Goal: Task Accomplishment & Management: Complete application form

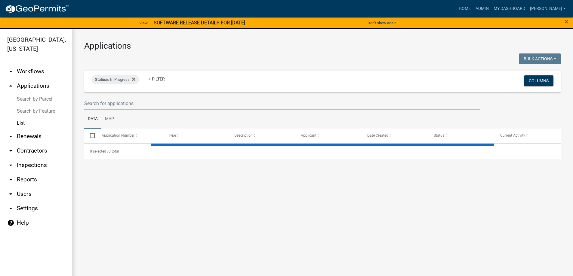
select select "3: 100"
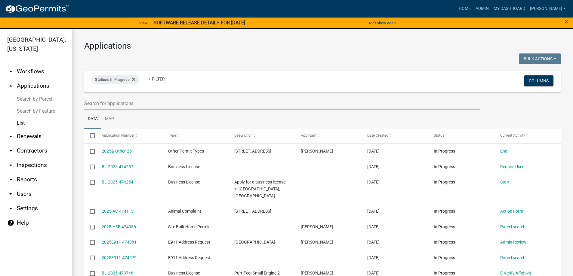
click at [36, 167] on link "arrow_drop_down Inspections" at bounding box center [36, 165] width 72 height 14
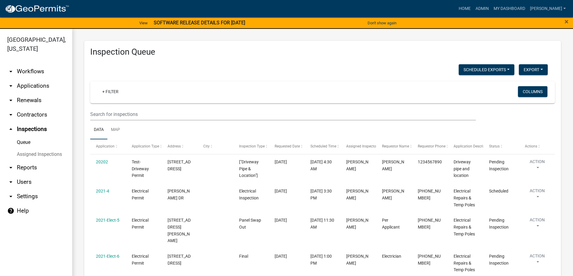
click at [41, 84] on link "arrow_drop_down Applications" at bounding box center [36, 86] width 72 height 14
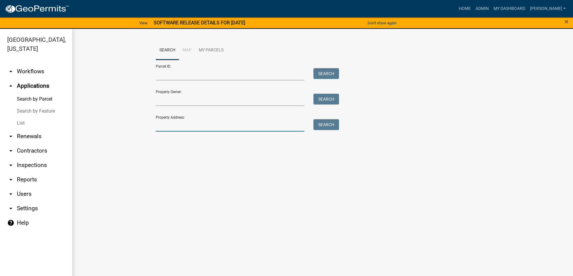
click at [239, 120] on input "Property Address:" at bounding box center [230, 125] width 149 height 12
click at [318, 166] on main "Search Map My Parcels Parcel ID: Search Property Owner: Search Property Address…" at bounding box center [322, 156] width 500 height 255
click at [270, 96] on input "Property Owner:" at bounding box center [230, 100] width 149 height 12
click at [278, 130] on input "Property Address:" at bounding box center [230, 125] width 149 height 12
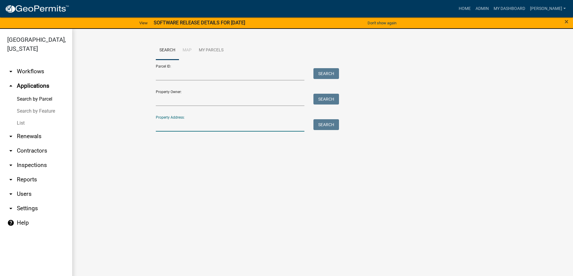
click at [353, 227] on main "Search Map My Parcels Parcel ID: Search Property Owner: Search Property Address…" at bounding box center [322, 156] width 500 height 255
click at [26, 116] on link "Search by Feature" at bounding box center [36, 111] width 72 height 12
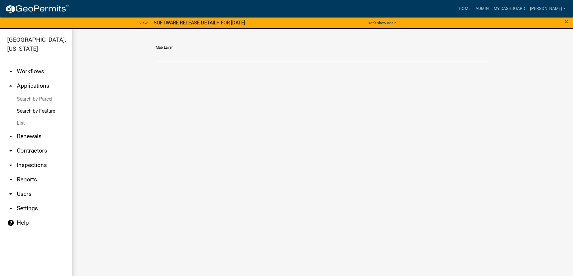
click at [23, 122] on link "List" at bounding box center [36, 123] width 72 height 12
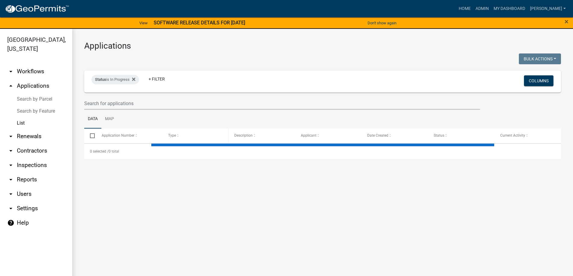
select select "3: 100"
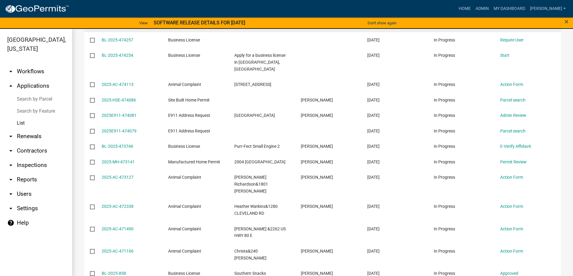
scroll to position [30, 0]
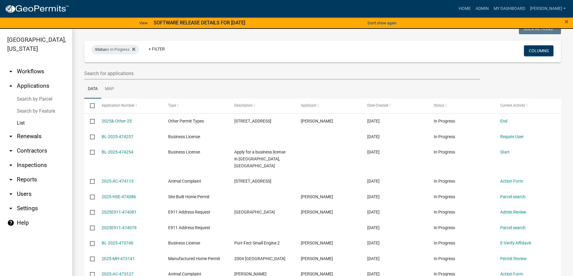
click at [28, 167] on link "arrow_drop_down Inspections" at bounding box center [36, 165] width 72 height 14
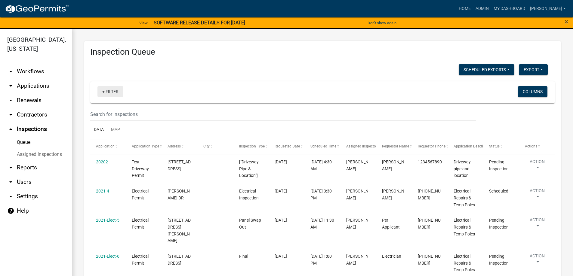
click at [117, 96] on link "+ Filter" at bounding box center [110, 91] width 26 height 11
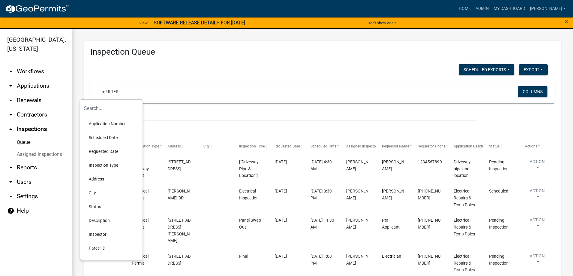
click at [109, 138] on li "Scheduled Date" at bounding box center [111, 138] width 55 height 14
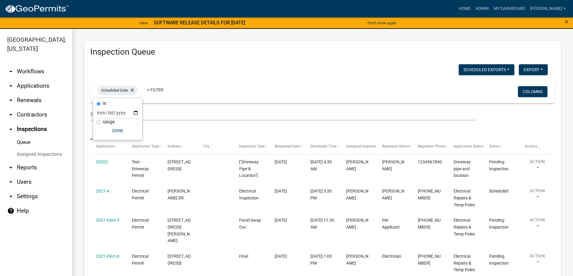
click at [102, 120] on div "range" at bounding box center [117, 122] width 42 height 6
click at [100, 120] on div "range" at bounding box center [117, 122] width 42 height 6
click at [97, 123] on input "range" at bounding box center [98, 123] width 4 height 4
radio input "true"
click at [124, 121] on select "Today Yesterday Current Week Previous Week Current Month Last Month Current Cal…" at bounding box center [138, 119] width 60 height 12
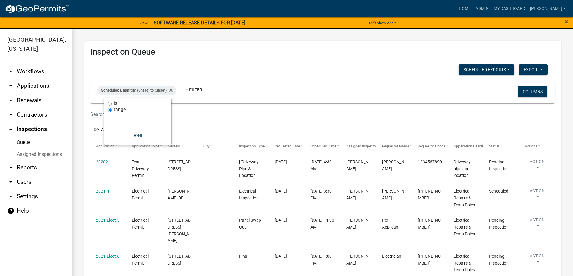
select select "previous_1_months"
click at [108, 113] on select "Today Yesterday Current Week Previous Week Current Month Last Month Current Cal…" at bounding box center [138, 119] width 60 height 12
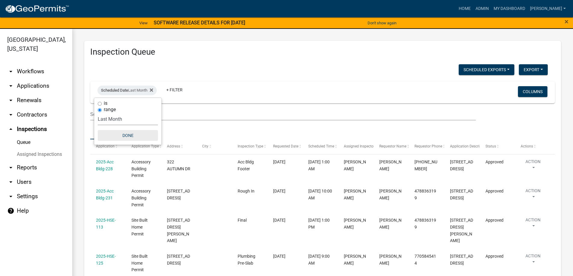
click at [135, 134] on button "Done" at bounding box center [128, 135] width 60 height 11
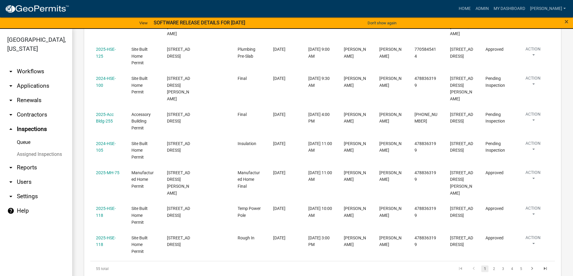
scroll to position [237, 0]
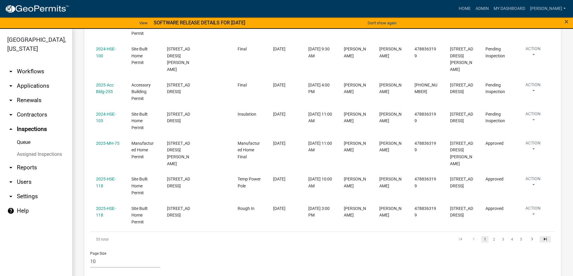
click at [541, 237] on icon "go to last page" at bounding box center [545, 240] width 8 height 7
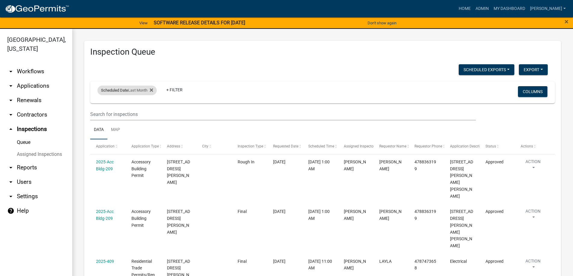
click at [129, 93] on div "Scheduled Date Last Month" at bounding box center [126, 91] width 59 height 10
select select "previous_1_months"
click at [205, 99] on div "Scheduled Date Last Month + Filter" at bounding box center [246, 92] width 306 height 16
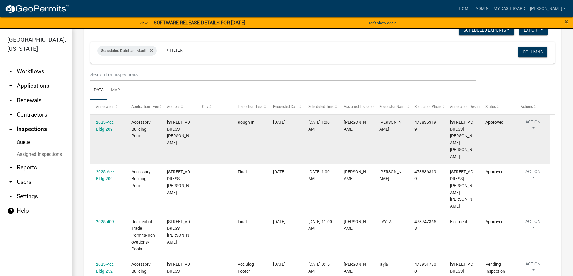
scroll to position [90, 0]
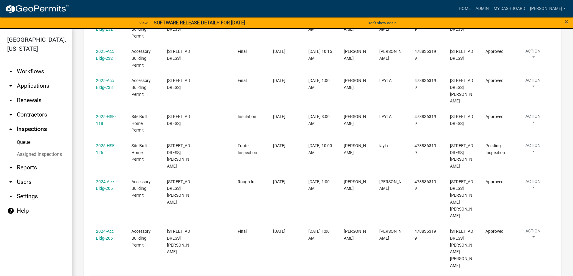
scroll to position [237, 0]
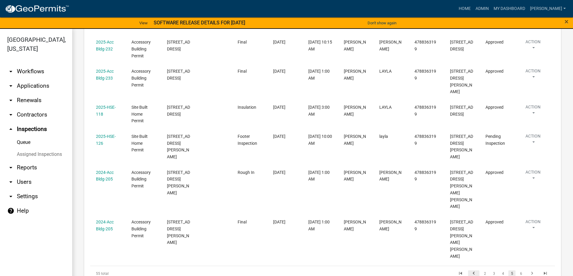
click at [471, 271] on icon "go to previous page" at bounding box center [473, 274] width 8 height 7
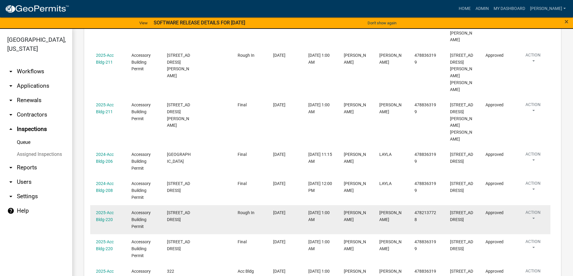
scroll to position [257, 0]
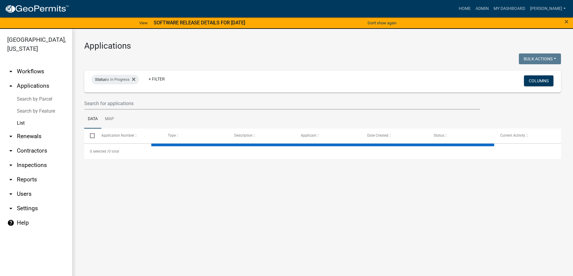
select select "3: 100"
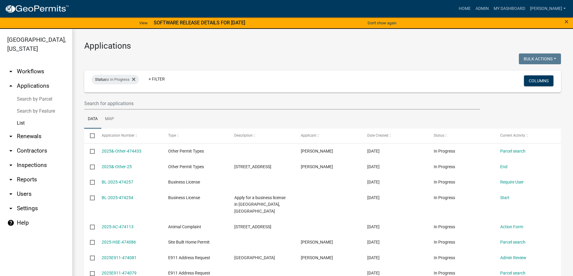
click at [21, 75] on link "arrow_drop_down Workflows" at bounding box center [36, 71] width 72 height 14
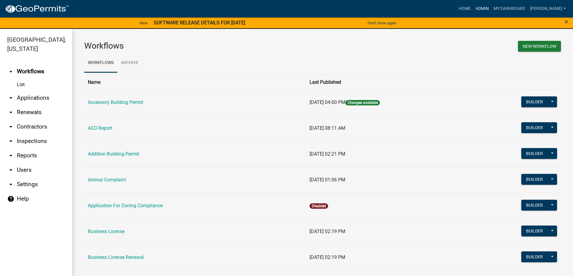
click at [491, 7] on link "Admin" at bounding box center [482, 8] width 18 height 11
click at [528, 45] on button "New Workflow" at bounding box center [539, 46] width 43 height 11
select select "3"
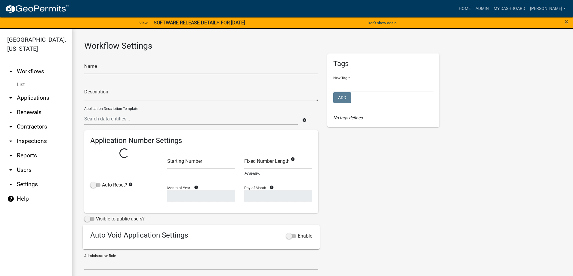
select select
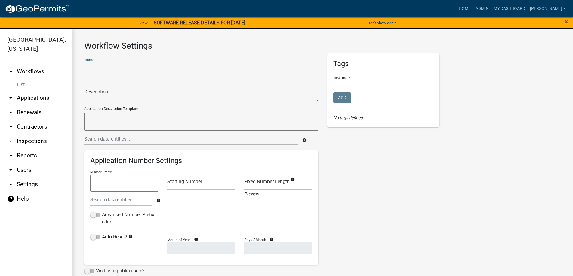
click at [167, 67] on input "text" at bounding box center [201, 68] width 234 height 12
drag, startPoint x: 86, startPoint y: 67, endPoint x: 96, endPoint y: 69, distance: 10.3
click at [87, 67] on input "Credit Card Payments" at bounding box center [201, 68] width 234 height 12
type input "Other Credit Card Payments"
click at [108, 96] on textarea at bounding box center [201, 94] width 234 height 14
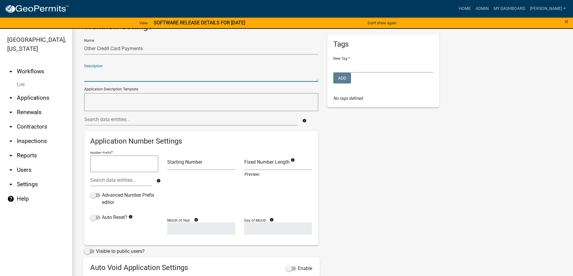
scroll to position [30, 0]
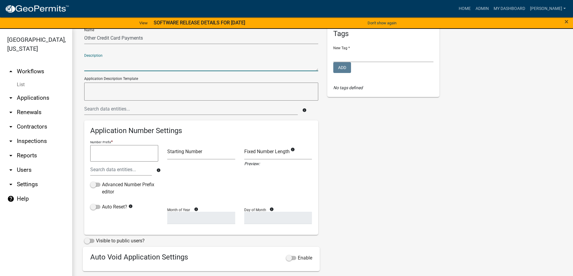
click at [121, 155] on textarea at bounding box center [124, 153] width 68 height 17
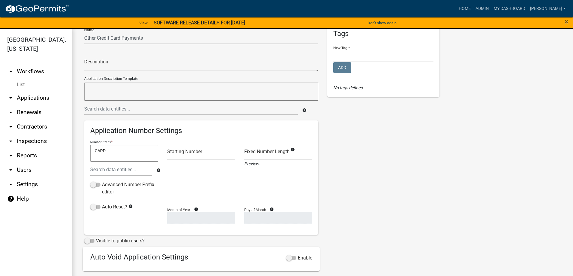
type textarea "CARD"
click at [172, 154] on input "number" at bounding box center [201, 153] width 68 height 12
type input "1"
click at [232, 152] on input "1" at bounding box center [201, 153] width 68 height 12
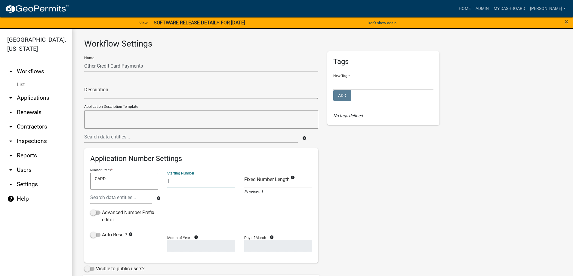
scroll to position [0, 0]
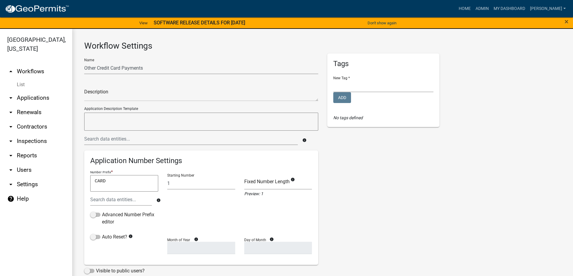
click at [347, 79] on div "New Tag * Building Permits Business Licenses Commercial Permits Community Feedb…" at bounding box center [383, 88] width 100 height 33
click at [108, 95] on textarea at bounding box center [201, 94] width 234 height 14
type textarea "p"
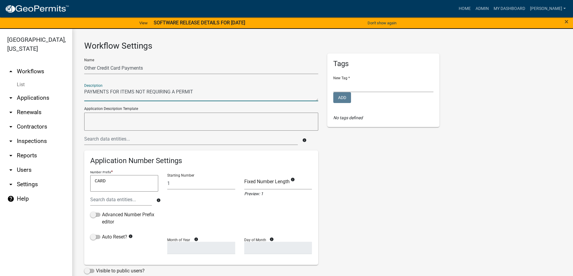
type textarea "PAYMENTS FOR ITEMS NOT REQUIRING A PERMIT"
click at [388, 181] on div "Tags New Tag * Building Permits Business Licenses Commercial Permits Community …" at bounding box center [382, 202] width 121 height 299
click at [370, 86] on select "Building Permits Business Licenses Commercial Permits Community Feedback Intern…" at bounding box center [383, 86] width 100 height 12
select select "faee559a-fea5-4805-872a-979c8660d86a"
click at [333, 80] on select "Building Permits Business Licenses Commercial Permits Community Feedback Intern…" at bounding box center [383, 86] width 100 height 12
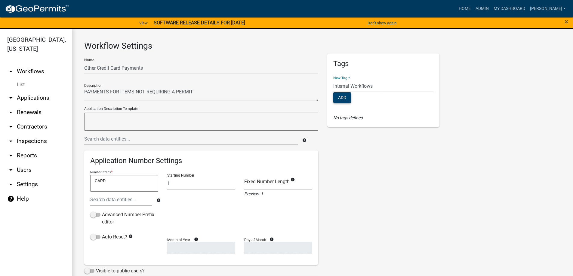
click at [344, 98] on button "Add" at bounding box center [342, 97] width 18 height 11
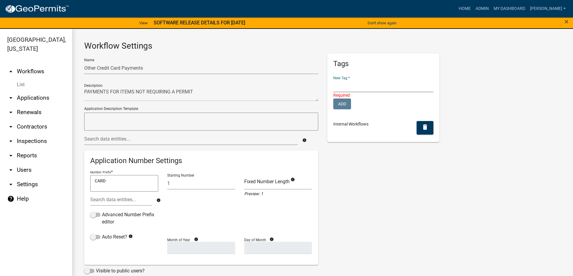
click at [351, 90] on select "Building Permits Business Licenses Commercial Permits Community Feedback Intern…" at bounding box center [383, 86] width 100 height 12
select select "faee559a-fea5-4805-872a-979c8660d86a"
click at [333, 80] on select "Building Permits Business Licenses Commercial Permits Community Feedback Intern…" at bounding box center [383, 86] width 100 height 12
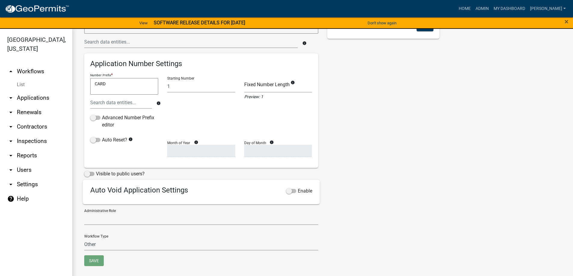
scroll to position [99, 0]
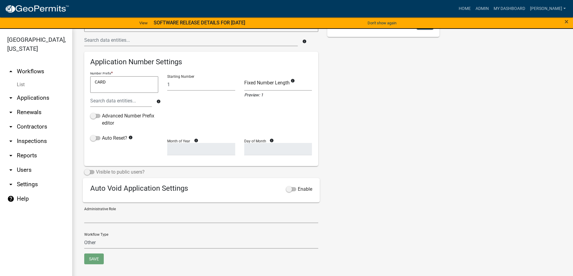
click at [91, 173] on span at bounding box center [89, 172] width 10 height 4
click at [96, 169] on input "Visible to public users?" at bounding box center [96, 169] width 0 height 0
click at [91, 173] on span at bounding box center [89, 172] width 10 height 4
click at [96, 169] on input "Visible to public users?" at bounding box center [96, 169] width 0 height 0
click at [118, 220] on select "Admin Animal Control Officer" at bounding box center [201, 217] width 234 height 12
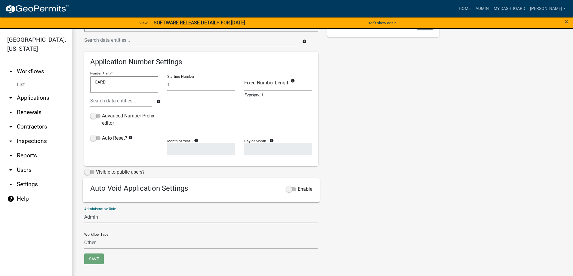
click at [84, 211] on select "Admin Animal Control Officer" at bounding box center [201, 217] width 234 height 12
click at [113, 218] on select "Admin Animal Control Officer" at bounding box center [201, 217] width 234 height 12
click at [84, 211] on select "Admin Animal Control Officer" at bounding box center [201, 217] width 234 height 12
click at [102, 240] on select "Permit Renewable Other" at bounding box center [201, 243] width 234 height 12
click at [106, 221] on select "Admin Animal Control Officer" at bounding box center [201, 217] width 234 height 12
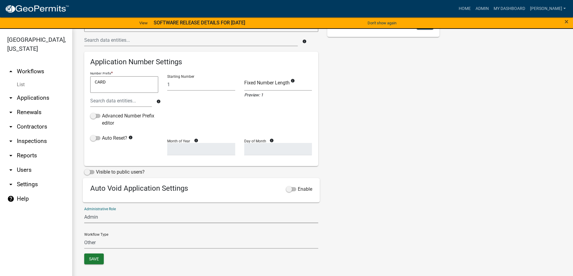
click at [106, 221] on select "Admin Animal Control Officer" at bounding box center [201, 217] width 234 height 12
click at [84, 211] on select "Admin Animal Control Officer" at bounding box center [201, 217] width 234 height 12
click at [103, 219] on select "Admin Animal Control Officer" at bounding box center [201, 217] width 234 height 12
select select "a5a2edd3-d5f0-4059-aea5-44f7af435aad"
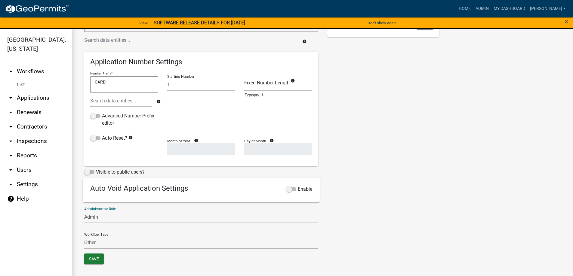
click at [84, 211] on select "Admin Animal Control Officer" at bounding box center [201, 217] width 234 height 12
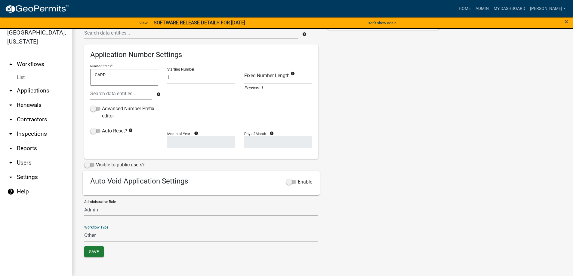
click at [102, 232] on select "Permit Renewable Other" at bounding box center [201, 235] width 234 height 12
click at [84, 229] on select "Permit Renewable Other" at bounding box center [201, 235] width 234 height 12
click at [96, 249] on button "Save" at bounding box center [94, 251] width 20 height 11
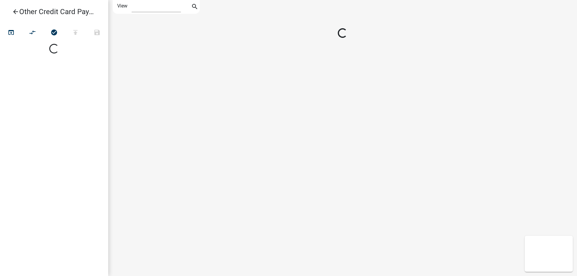
select select "1"
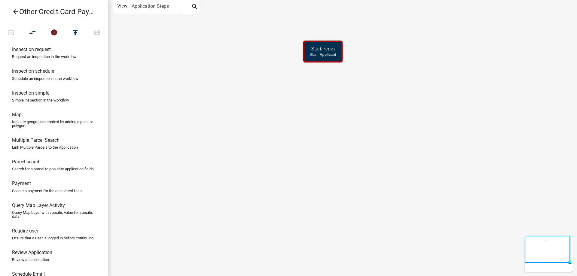
scroll to position [283, 0]
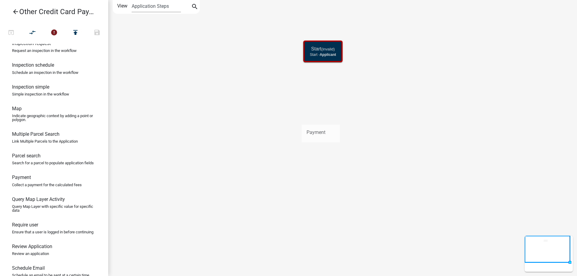
drag, startPoint x: 40, startPoint y: 206, endPoint x: 302, endPoint y: 120, distance: 276.0
click at [302, 120] on div "arrow_back Other Credit Card Payments open_in_browser compare_arrows error publ…" at bounding box center [288, 138] width 577 height 276
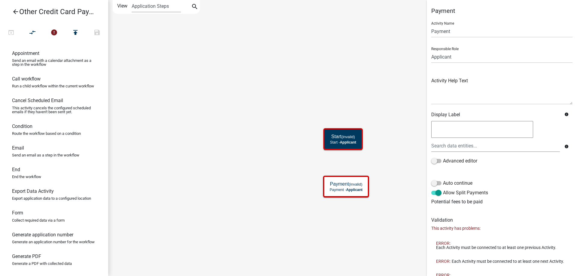
scroll to position [0, 0]
drag, startPoint x: 45, startPoint y: 227, endPoint x: 223, endPoint y: 165, distance: 188.4
click at [223, 165] on div "arrow_back Other Credit Card Payments open_in_browser compare_arrows error publ…" at bounding box center [288, 138] width 577 height 276
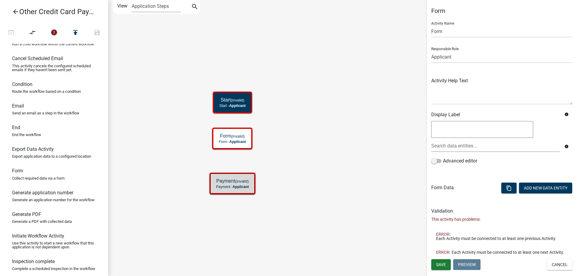
scroll to position [42, 0]
drag, startPoint x: 31, startPoint y: 118, endPoint x: 216, endPoint y: 214, distance: 208.5
click at [216, 214] on div "arrow_back Other Credit Card Payments open_in_browser compare_arrows error publ…" at bounding box center [288, 138] width 577 height 276
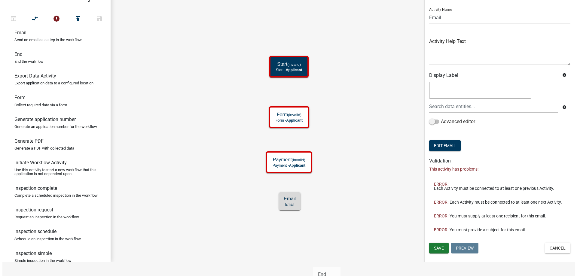
scroll to position [0, 0]
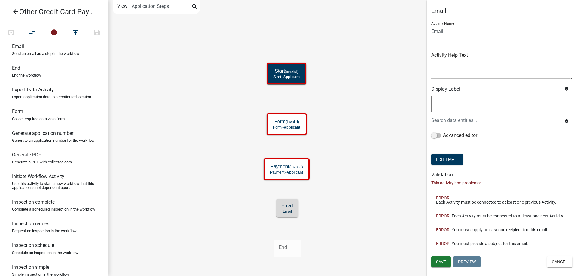
drag, startPoint x: 35, startPoint y: 79, endPoint x: 274, endPoint y: 235, distance: 285.8
click at [274, 235] on div "arrow_back Other Credit Card Payments open_in_browser compare_arrows error publ…" at bounding box center [288, 138] width 577 height 276
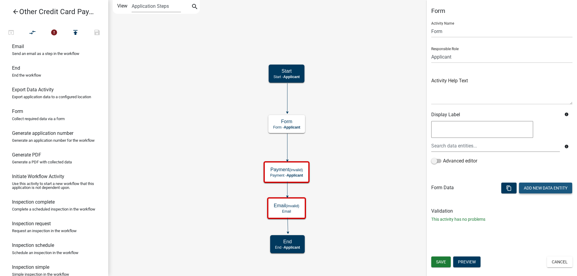
click at [529, 188] on button "Add New Data Entity" at bounding box center [545, 188] width 53 height 11
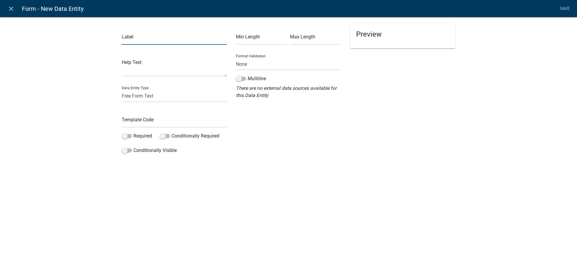
click at [140, 42] on input "text" at bounding box center [174, 38] width 105 height 12
type input "d"
type input "Description"
click at [141, 73] on textarea at bounding box center [174, 67] width 105 height 19
type textarea "What is the payment for?"
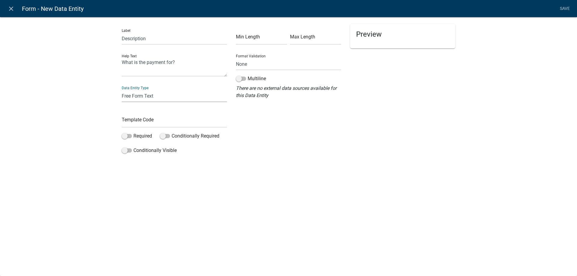
click at [165, 100] on select "Free Form Text Document Display Entity Value Fee Numeric Data Date Map Sketch D…" at bounding box center [174, 96] width 105 height 12
click at [165, 99] on select "Free Form Text Document Display Entity Value Fee Numeric Data Date Map Sketch D…" at bounding box center [174, 96] width 105 height 12
click at [129, 136] on span at bounding box center [127, 136] width 10 height 4
click at [133, 133] on input "Required" at bounding box center [133, 133] width 0 height 0
click at [263, 62] on select "None Email PhoneNumber" at bounding box center [288, 64] width 105 height 12
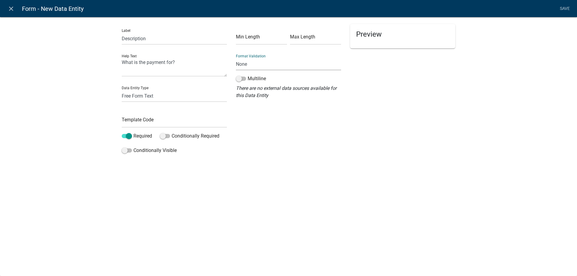
click at [263, 62] on select "None Email PhoneNumber" at bounding box center [288, 64] width 105 height 12
click at [169, 122] on input "text" at bounding box center [174, 121] width 105 height 12
type input "p"
type input "Description"
click at [218, 122] on input "Description" at bounding box center [174, 121] width 105 height 12
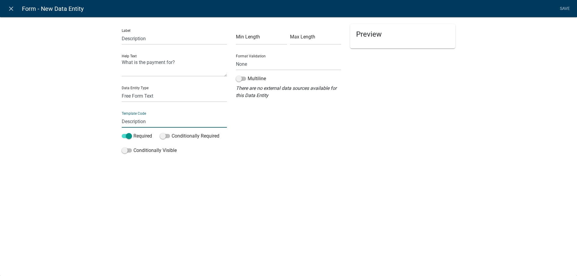
click at [251, 131] on div "Min Length Max Length Format Validation None Email PhoneNumber Multiline There …" at bounding box center [288, 90] width 114 height 133
click at [564, 8] on link "Save" at bounding box center [564, 8] width 15 height 11
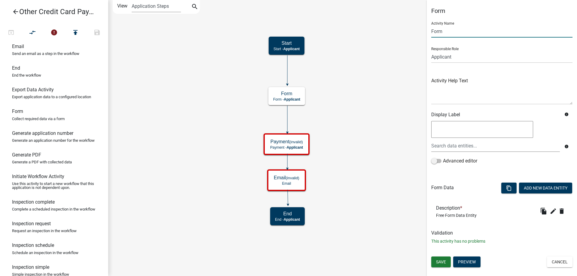
drag, startPoint x: 448, startPoint y: 30, endPoint x: 417, endPoint y: 32, distance: 31.0
click at [417, 32] on main "Start Start - Applicant Payment (invalid) Payment - Applicant Form Form - Appli…" at bounding box center [342, 138] width 469 height 276
type input "d"
type input "Description"
click at [385, 126] on icon "Start Start - Applicant Payment (invalid) Payment - Applicant Form Form - Appli…" at bounding box center [342, 138] width 468 height 276
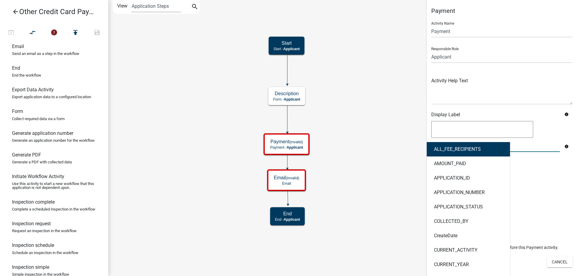
click at [462, 146] on div "ALL_FEE_RECIPIENTS AMOUNT_PAID APPLICATION_ID APPLICATION_NUMBER APPLICATION_ST…" at bounding box center [496, 146] width 138 height 12
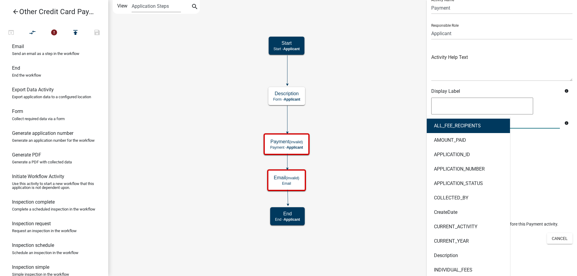
scroll to position [30, 0]
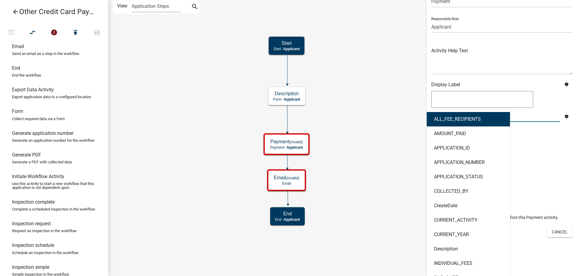
click at [535, 206] on div "Validation This activity has problems: ERROR: Please add the "Require User" act…" at bounding box center [501, 205] width 141 height 37
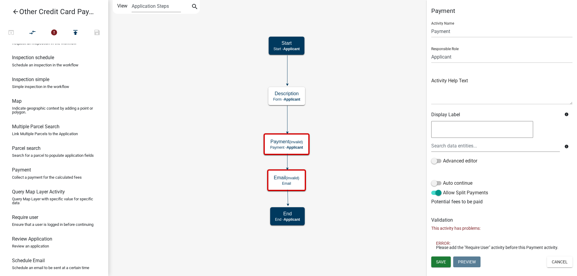
scroll to position [343, 0]
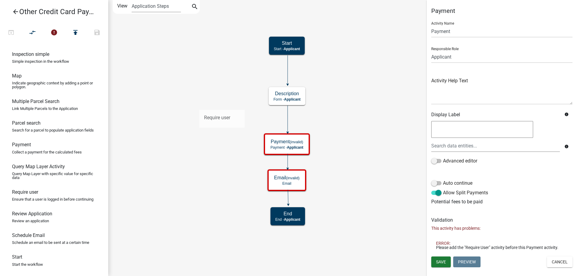
drag, startPoint x: 44, startPoint y: 192, endPoint x: 199, endPoint y: 105, distance: 177.6
click at [199, 105] on div "arrow_back Other Credit Card Payments open_in_browser compare_arrows error publ…" at bounding box center [288, 138] width 577 height 276
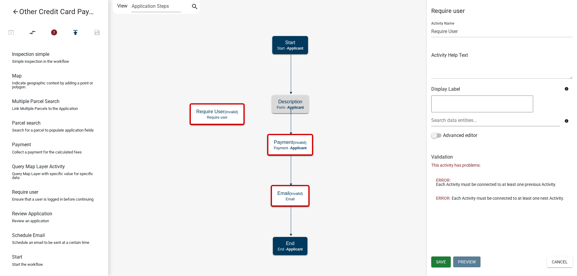
click at [291, 79] on icon at bounding box center [291, 73] width 0 height 38
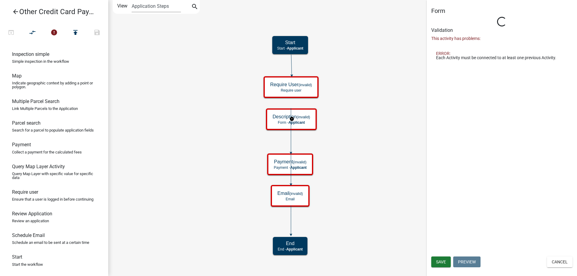
type input "Form"
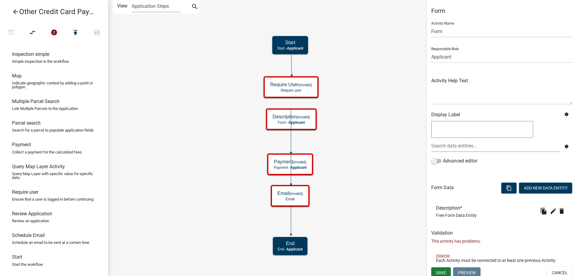
click at [288, 137] on icon "Start Start - Applicant Payment (invalid) Payment - Applicant Description (inva…" at bounding box center [342, 138] width 468 height 276
click at [292, 137] on icon "Start Start - Applicant Payment (invalid) Payment - Applicant Description (inva…" at bounding box center [342, 138] width 468 height 276
click at [289, 136] on icon "Start Start - Applicant Payment (invalid) Payment - Applicant Description (inva…" at bounding box center [342, 138] width 468 height 276
click at [291, 136] on icon at bounding box center [291, 130] width 0 height 44
click at [290, 182] on g "Start Start - Applicant Payment (invalid) Payment - Applicant Form (invalid) Fo…" at bounding box center [292, 145] width 57 height 221
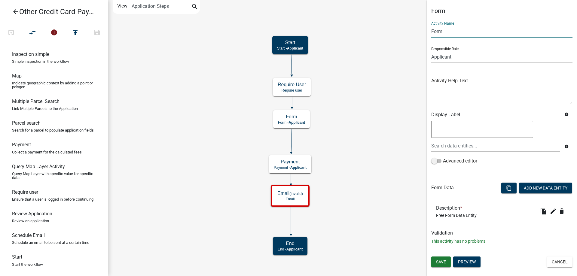
drag, startPoint x: 444, startPoint y: 29, endPoint x: 430, endPoint y: 32, distance: 14.8
click at [430, 32] on div "Form Activity Name Form Responsible Role Applicant Admin Animal Control Officer…" at bounding box center [502, 128] width 150 height 242
type input "Description"
click at [442, 264] on span "Save" at bounding box center [441, 262] width 10 height 5
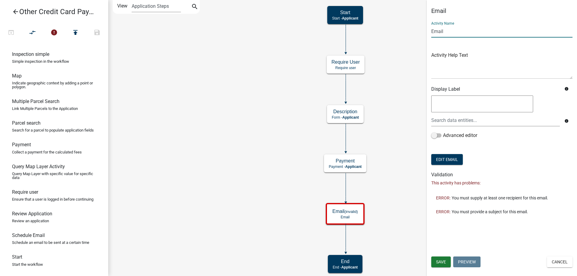
drag, startPoint x: 455, startPoint y: 36, endPoint x: 454, endPoint y: 41, distance: 4.5
click at [455, 36] on input "Email" at bounding box center [501, 31] width 141 height 12
click at [451, 33] on input "Email" at bounding box center [501, 31] width 141 height 12
click at [465, 72] on textarea at bounding box center [501, 65] width 141 height 28
click at [442, 159] on button "Edit Email" at bounding box center [447, 159] width 32 height 11
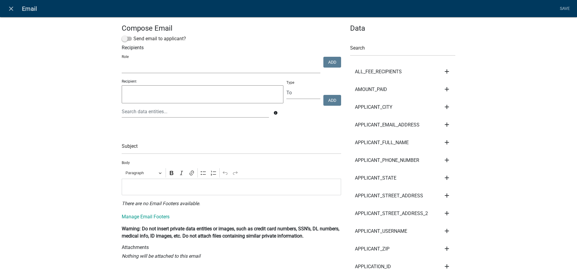
click at [123, 69] on select "Admin Animal Control Officer Tax Assessor County Office Planner Inspector" at bounding box center [221, 67] width 199 height 12
select select "a5a2edd3-d5f0-4059-aea5-44f7af435aad"
click at [122, 61] on select "Admin Animal Control Officer Tax Assessor County Office Planner Inspector" at bounding box center [221, 67] width 199 height 12
click at [137, 91] on textarea at bounding box center [203, 94] width 162 height 18
click at [156, 119] on div "Recipient info" at bounding box center [202, 101] width 165 height 44
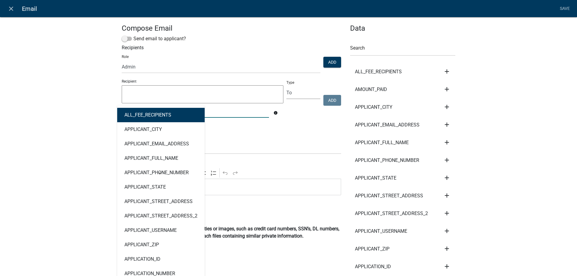
click at [154, 112] on div "ALL_FEE_RECIPIENTS APPLICANT_CITY APPLICANT_EMAIL_ADDRESS APPLICANT_FULL_NAME A…" at bounding box center [195, 111] width 156 height 12
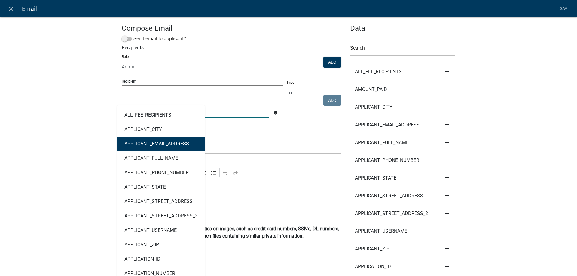
click at [146, 142] on ngb-highlight "APPLICANT_EMAIL_ADDRESS" at bounding box center [156, 144] width 65 height 5
type textarea "APPLICANT_EMAIL_ADDRESS"
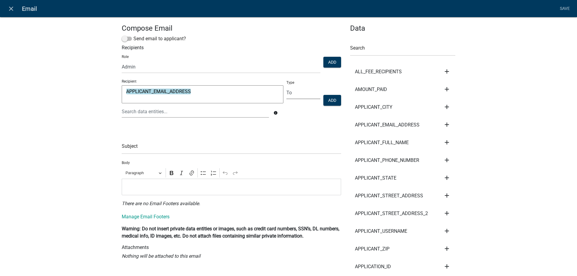
click at [302, 94] on select "To CC BCC" at bounding box center [303, 93] width 34 height 12
click at [300, 94] on select "To CC BCC" at bounding box center [303, 93] width 34 height 12
drag, startPoint x: 205, startPoint y: 97, endPoint x: 109, endPoint y: 93, distance: 95.4
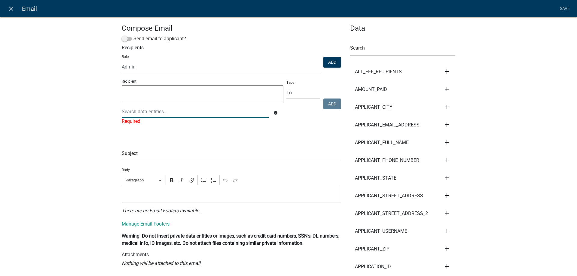
click at [170, 116] on div at bounding box center [195, 111] width 156 height 12
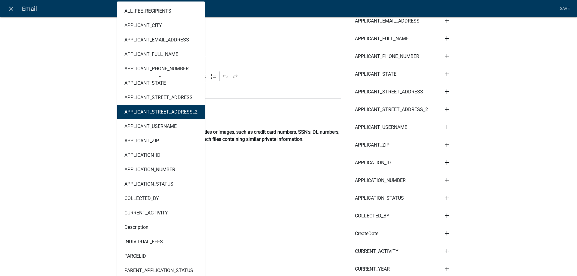
scroll to position [60, 0]
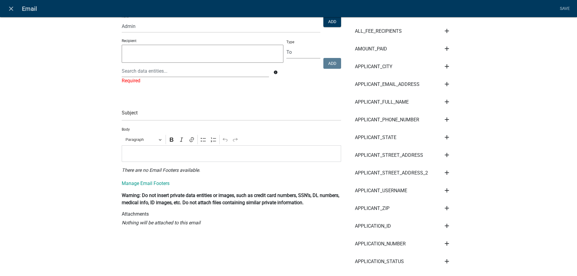
scroll to position [30, 0]
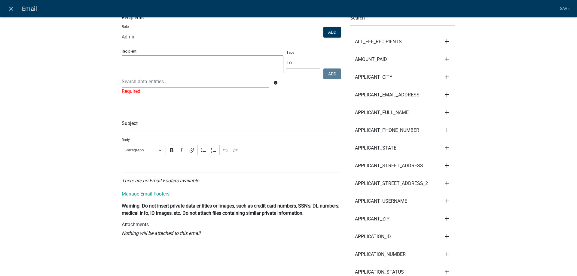
click at [145, 64] on textarea at bounding box center [203, 64] width 162 height 18
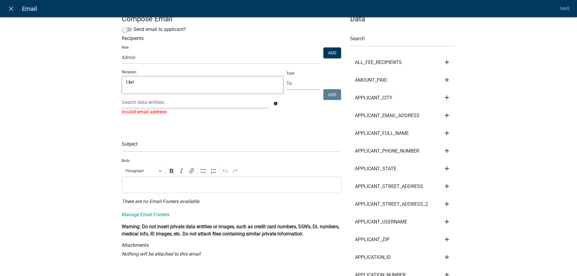
scroll to position [0, 0]
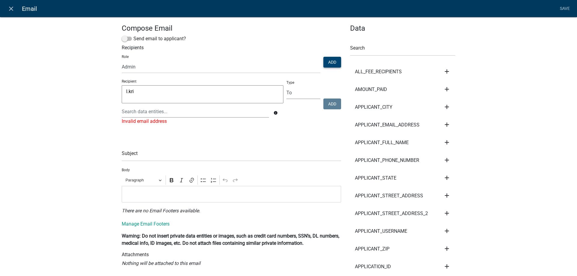
type textarea "l.kri"
click at [327, 62] on button "Add" at bounding box center [332, 62] width 18 height 11
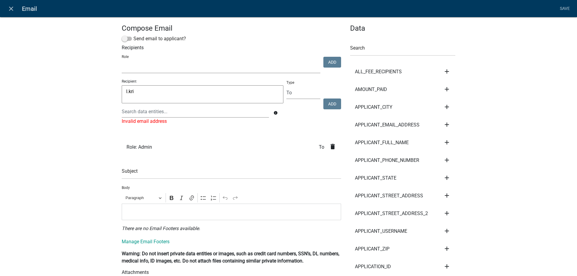
click at [235, 67] on select "Admin Animal Control Officer Tax Assessor County Office Planner Inspector" at bounding box center [221, 67] width 199 height 12
select select "72acbced-0b6e-4eb2-bb75-4f6496814696"
click at [122, 61] on select "Admin Animal Control Officer Tax Assessor County Office Planner Inspector" at bounding box center [221, 67] width 199 height 12
click at [324, 65] on button "Add" at bounding box center [332, 62] width 18 height 11
select select
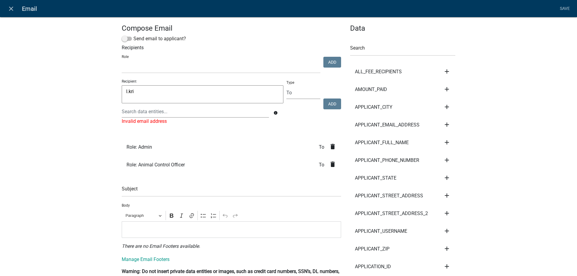
click at [139, 93] on textarea "l.kri" at bounding box center [203, 94] width 162 height 18
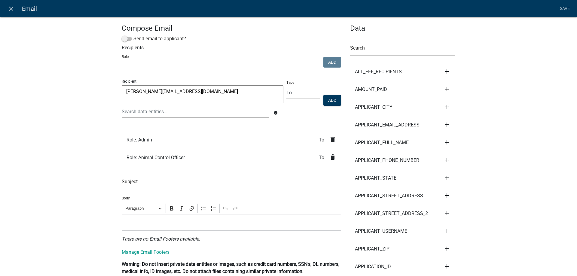
type textarea "l.kriz@crawfordcountyga.org"
click at [313, 96] on select "To CC BCC" at bounding box center [303, 93] width 34 height 12
click at [286, 87] on select "To CC BCC" at bounding box center [303, 93] width 34 height 12
click at [326, 102] on button "Add" at bounding box center [332, 100] width 18 height 11
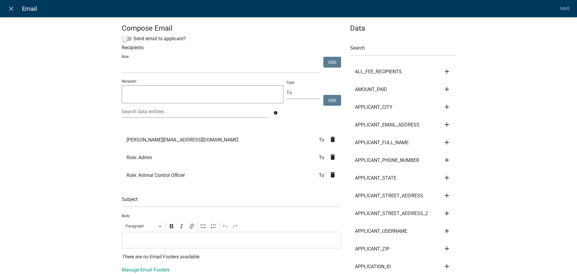
click at [332, 140] on icon "delete" at bounding box center [332, 139] width 7 height 7
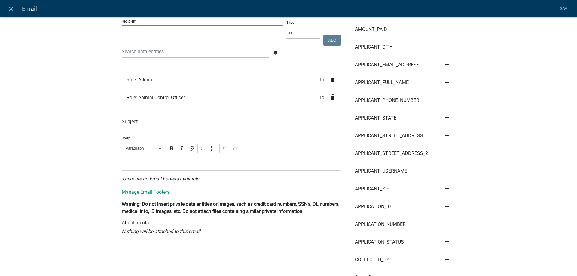
scroll to position [90, 0]
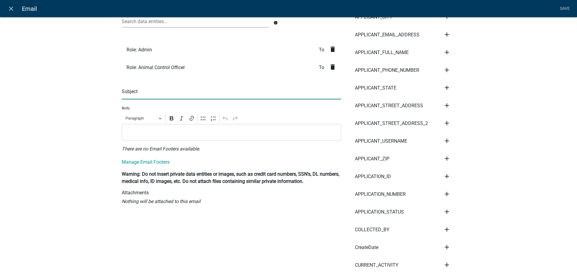
click at [142, 94] on input "text" at bounding box center [231, 93] width 219 height 12
type input "R"
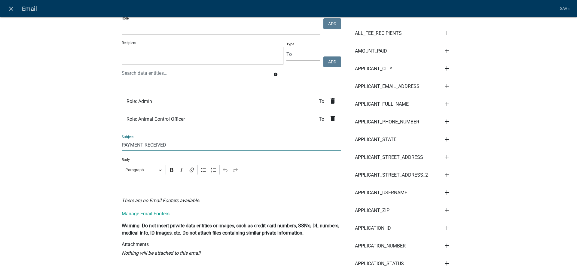
scroll to position [30, 0]
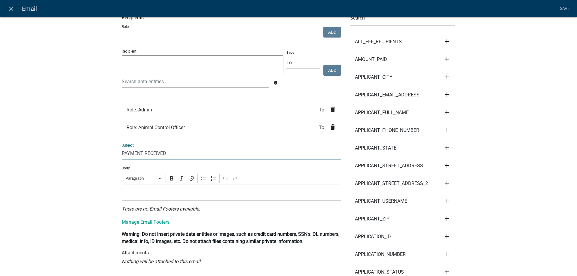
type input "PAYMENT RECEIVED"
click at [146, 195] on p "Editor editing area: main. Press Alt+0 for help." at bounding box center [231, 192] width 213 height 7
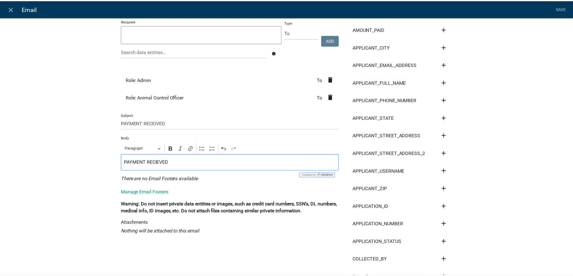
scroll to position [0, 0]
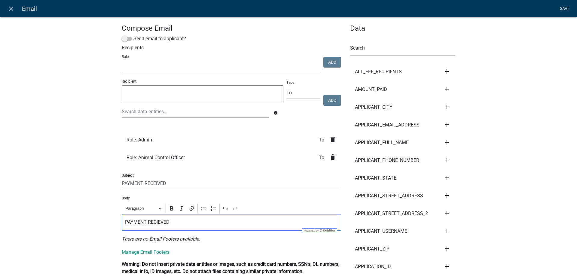
click at [569, 6] on link "Save" at bounding box center [564, 8] width 15 height 11
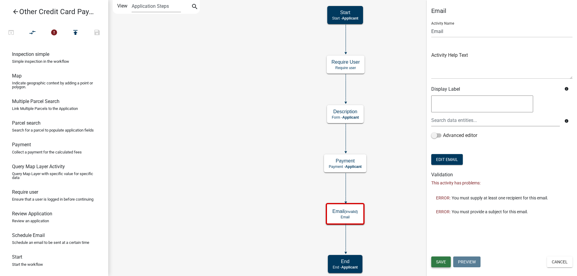
click at [440, 260] on span "Save" at bounding box center [441, 262] width 10 height 5
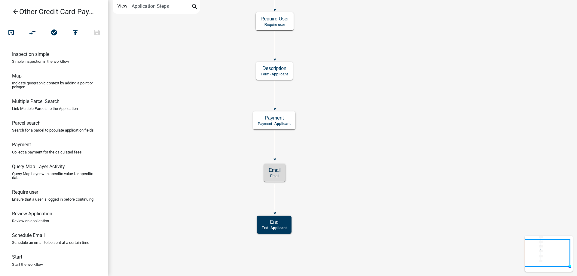
click at [14, 13] on icon "arrow_back" at bounding box center [15, 12] width 7 height 8
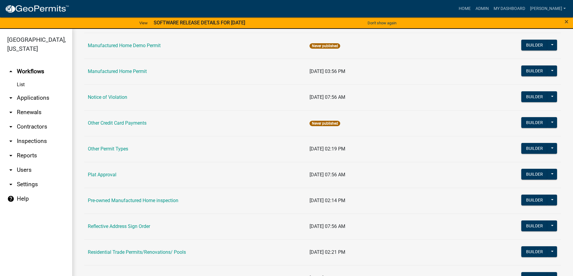
scroll to position [451, 0]
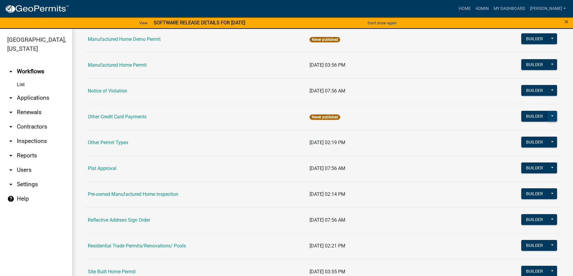
click at [547, 115] on button at bounding box center [552, 116] width 10 height 11
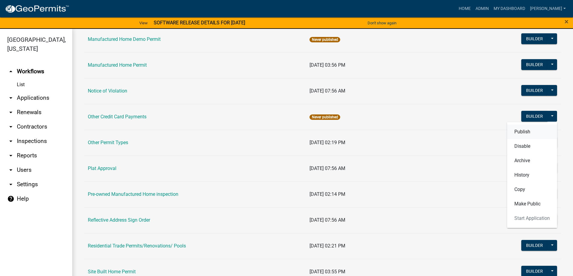
click at [535, 132] on button "Publish" at bounding box center [532, 132] width 50 height 14
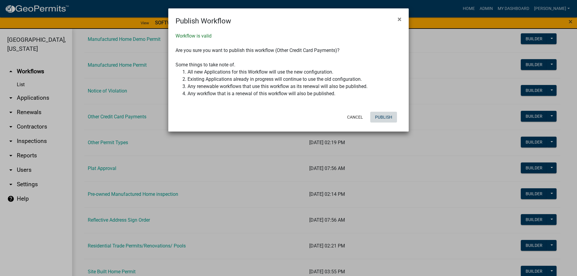
click at [390, 117] on button "Publish" at bounding box center [383, 117] width 27 height 11
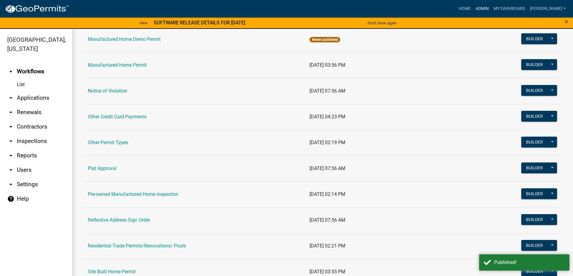
click at [491, 11] on link "Admin" at bounding box center [482, 8] width 18 height 11
click at [473, 11] on link "Home" at bounding box center [464, 8] width 17 height 11
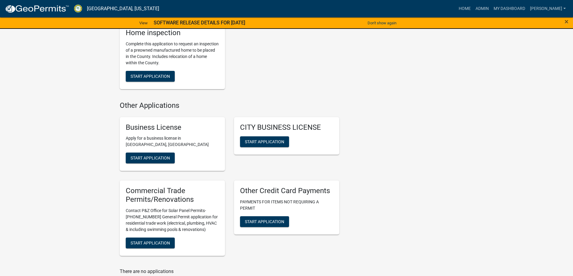
scroll to position [901, 0]
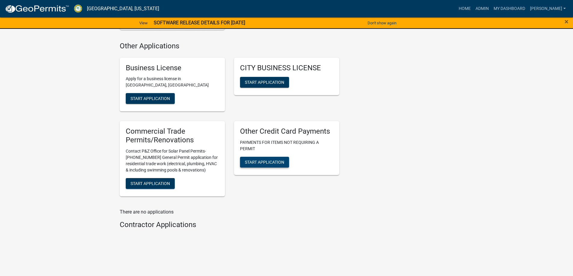
click at [282, 164] on button "Start Application" at bounding box center [264, 162] width 49 height 11
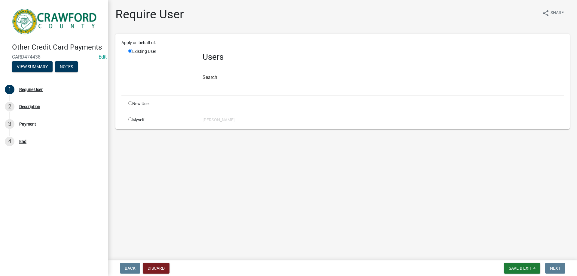
click at [222, 79] on input "text" at bounding box center [383, 79] width 361 height 12
click at [150, 108] on div "Apply on behalf of: Existing User Users Search New User Myself [PERSON_NAME]" at bounding box center [342, 82] width 442 height 84
click at [132, 106] on div "New User" at bounding box center [161, 104] width 74 height 6
click at [128, 103] on input "radio" at bounding box center [130, 103] width 4 height 4
radio input "true"
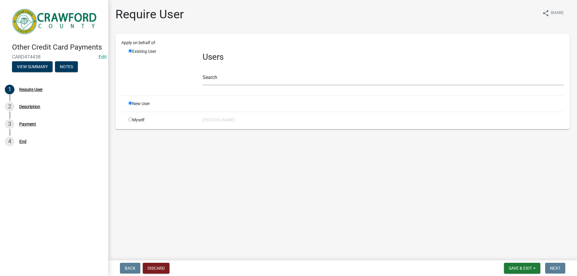
radio input "false"
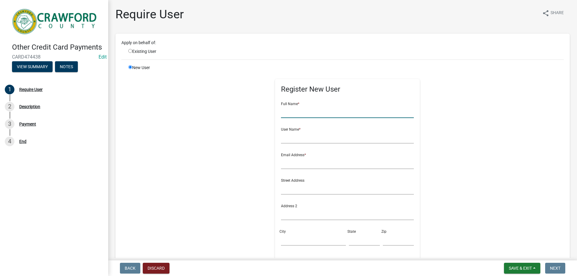
click at [298, 112] on input "text" at bounding box center [347, 112] width 133 height 12
type input "l"
type input "Layla"
type input "Kriz"
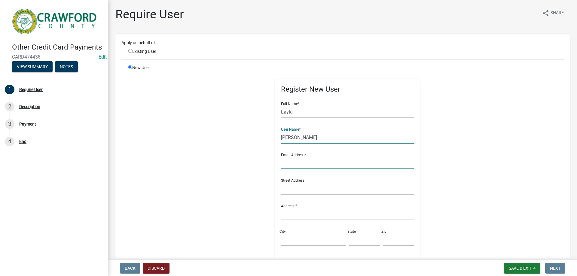
click at [311, 164] on input "text" at bounding box center [347, 163] width 133 height 12
type input "l.kriz@crawfordcountyga.org"
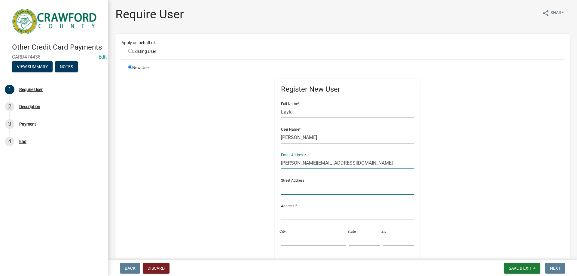
click at [298, 193] on input "text" at bounding box center [347, 188] width 133 height 12
type input "475 W Agency St"
type input "[PERSON_NAME]"
type input "GA"
type input "31078"
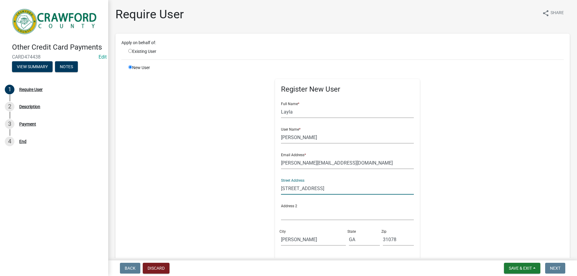
type input "7326739692"
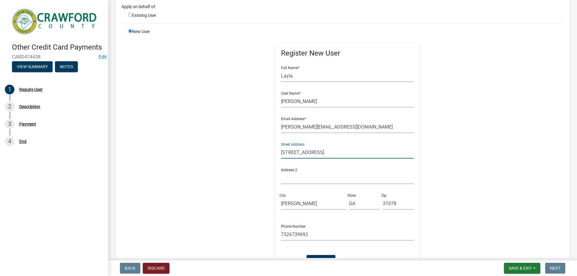
scroll to position [30, 0]
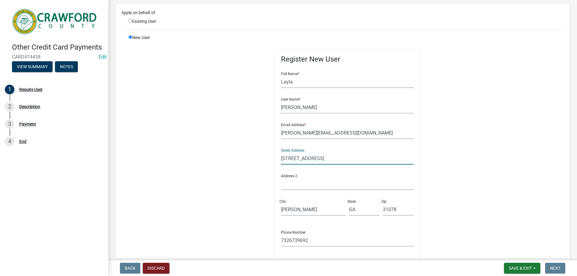
drag, startPoint x: 322, startPoint y: 159, endPoint x: 278, endPoint y: 166, distance: 45.0
click at [280, 166] on div "Street Address 475 W Agency St" at bounding box center [348, 157] width 136 height 26
drag, startPoint x: 316, startPoint y: 201, endPoint x: 297, endPoint y: 205, distance: 19.6
click at [297, 205] on div "City Roberta" at bounding box center [314, 205] width 68 height 21
drag, startPoint x: 304, startPoint y: 207, endPoint x: 281, endPoint y: 204, distance: 22.7
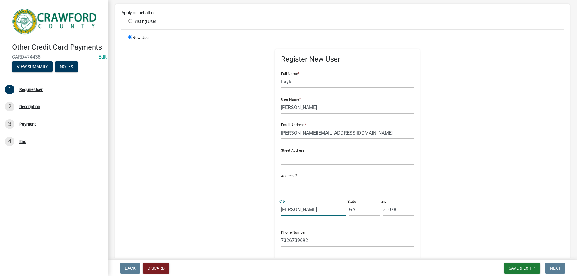
click at [281, 205] on input "[PERSON_NAME]" at bounding box center [313, 209] width 65 height 12
type input "R"
drag, startPoint x: 354, startPoint y: 212, endPoint x: 337, endPoint y: 210, distance: 17.2
click at [337, 210] on div "Street Address Address 2 City State GA Zip 31078" at bounding box center [348, 182] width 136 height 77
drag, startPoint x: 396, startPoint y: 211, endPoint x: 359, endPoint y: 212, distance: 36.1
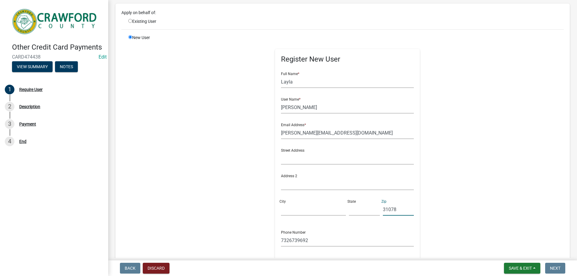
click at [362, 211] on div "Street Address Address 2 City State Zip 31078" at bounding box center [348, 182] width 136 height 77
drag, startPoint x: 286, startPoint y: 241, endPoint x: 278, endPoint y: 240, distance: 7.5
click at [281, 240] on input "7326739692" at bounding box center [347, 240] width 133 height 12
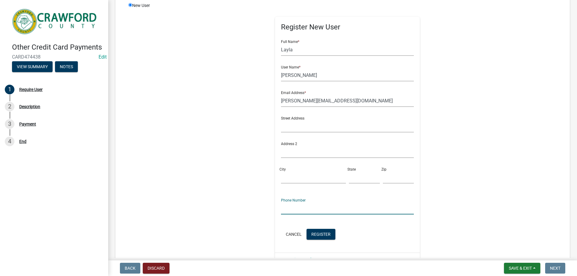
scroll to position [90, 0]
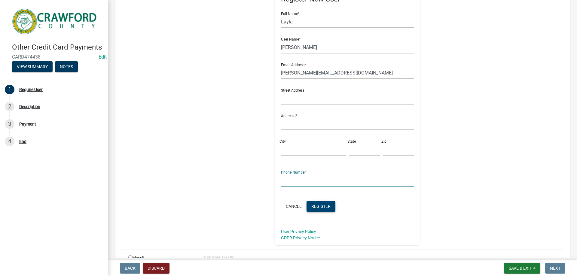
click at [316, 203] on button "Register" at bounding box center [321, 206] width 29 height 11
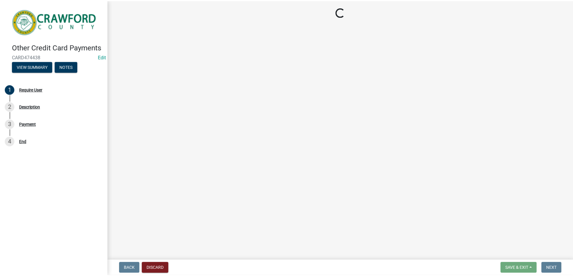
scroll to position [0, 0]
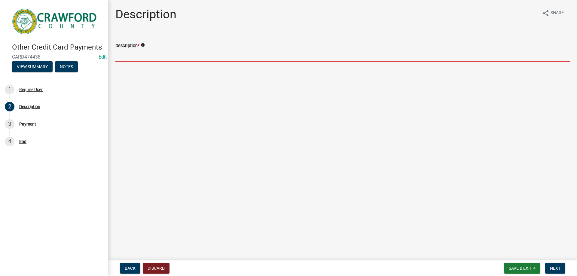
click at [144, 51] on input "Description *" at bounding box center [342, 55] width 454 height 12
click at [142, 47] on icon "info" at bounding box center [143, 45] width 4 height 4
click at [136, 59] on input "Description *" at bounding box center [342, 55] width 454 height 12
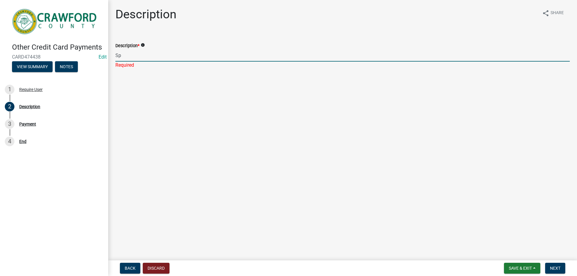
type input "S"
type input "Testing"
drag, startPoint x: 557, startPoint y: 262, endPoint x: 558, endPoint y: 267, distance: 4.5
click at [557, 262] on nav "Back Discard Save & Exit Save Save & Exit Next" at bounding box center [342, 269] width 469 height 16
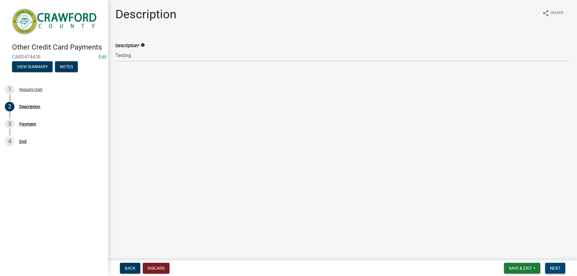
click at [558, 267] on span "Next" at bounding box center [555, 268] width 11 height 5
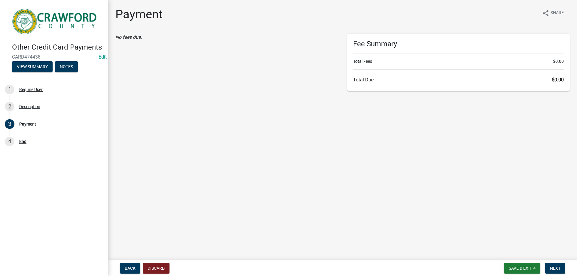
click at [127, 34] on div "No fees due." at bounding box center [226, 37] width 223 height 7
click at [135, 40] on div "No fees due." at bounding box center [226, 37] width 223 height 7
click at [137, 39] on icon "No fees due." at bounding box center [128, 37] width 26 height 6
click at [381, 48] on h6 "Fee Summary" at bounding box center [458, 44] width 211 height 9
click at [385, 70] on div "Fee Summary Total Fees $0.00 Total Due $0.00" at bounding box center [458, 62] width 223 height 57
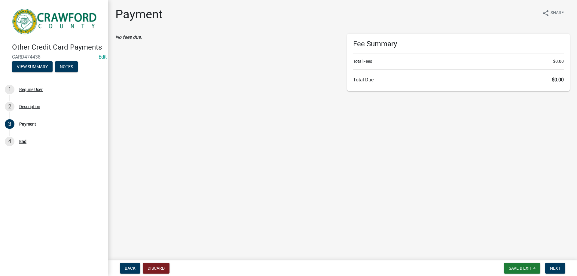
drag, startPoint x: 410, startPoint y: 99, endPoint x: 414, endPoint y: 93, distance: 7.7
click at [411, 99] on main "Payment share Share No fees due. Fee Summary Total Fees $0.00 Total Due $0.00" at bounding box center [342, 129] width 469 height 258
drag, startPoint x: 259, startPoint y: 85, endPoint x: 385, endPoint y: 133, distance: 134.3
click at [285, 97] on main "Payment share Share No fees due. Fee Summary Total Fees $0.00 Total Due $0.00" at bounding box center [342, 129] width 469 height 258
click at [419, 144] on main "Payment share Share No fees due. Fee Summary Total Fees $0.00 Total Due $0.00" at bounding box center [342, 129] width 469 height 258
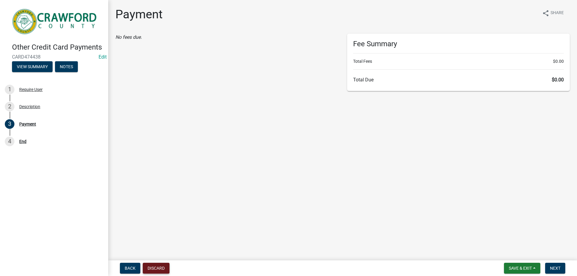
click at [161, 269] on button "Discard" at bounding box center [156, 268] width 27 height 11
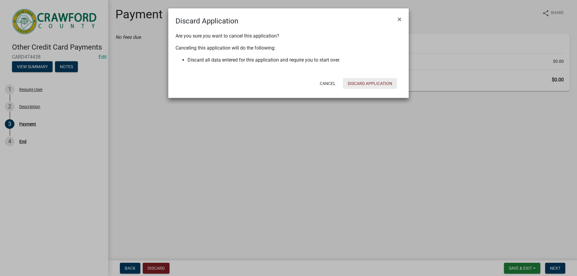
click at [377, 86] on button "Discard Application" at bounding box center [370, 83] width 54 height 11
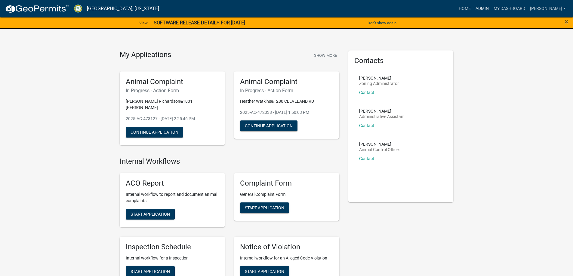
click at [491, 5] on link "Admin" at bounding box center [482, 8] width 18 height 11
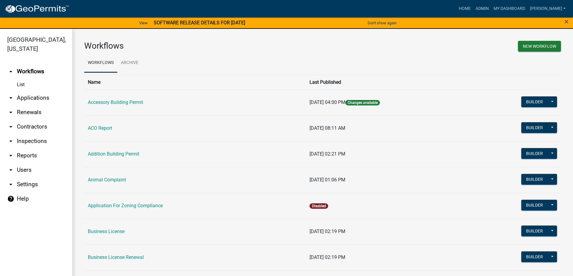
click at [38, 98] on link "arrow_drop_down Applications" at bounding box center [36, 98] width 72 height 14
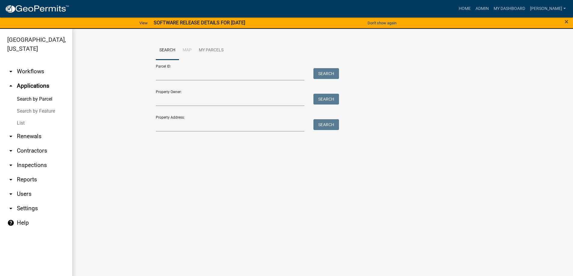
click at [23, 70] on link "arrow_drop_down Workflows" at bounding box center [36, 71] width 72 height 14
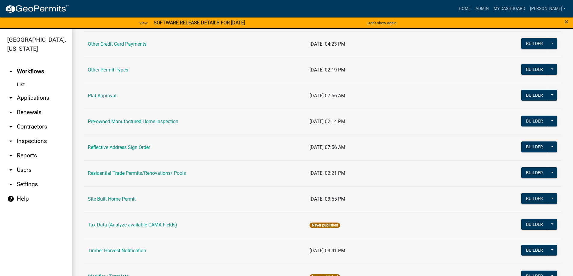
scroll to position [517, 0]
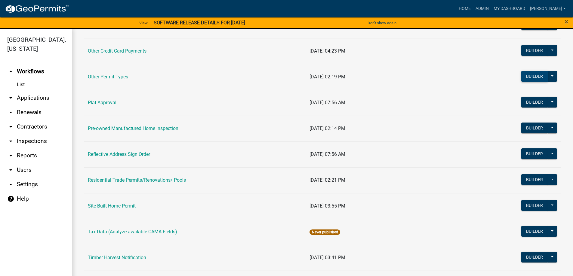
click at [540, 73] on button "Builder" at bounding box center [534, 76] width 26 height 11
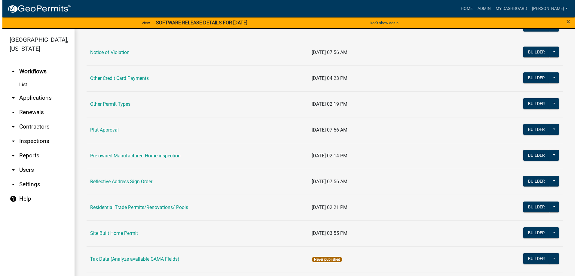
scroll to position [457, 0]
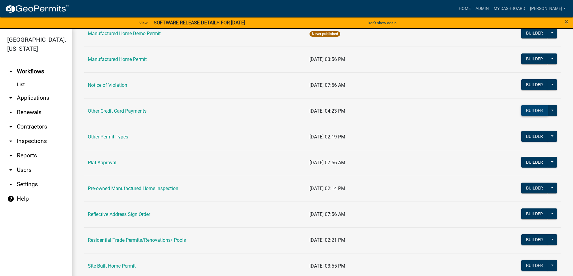
click at [523, 110] on button "Builder" at bounding box center [534, 110] width 26 height 11
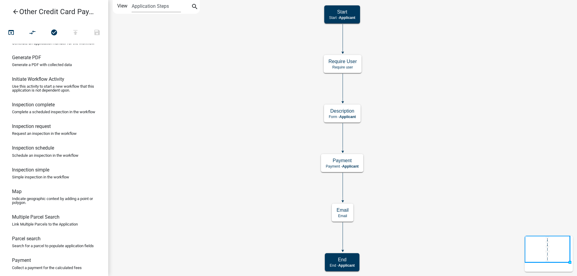
scroll to position [210, 0]
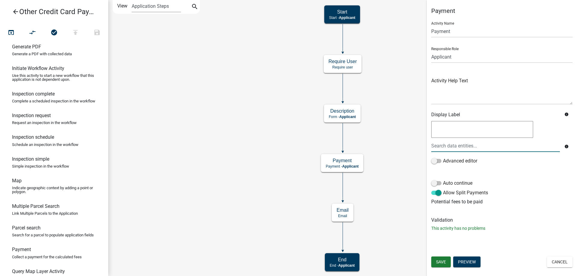
click at [530, 148] on input "text" at bounding box center [495, 146] width 129 height 12
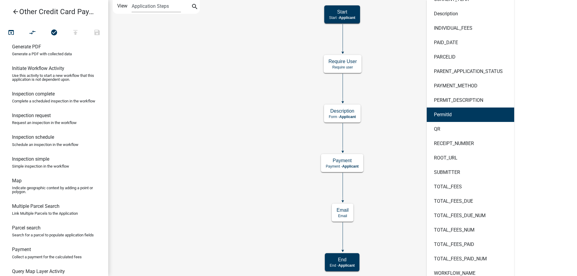
scroll to position [402, 0]
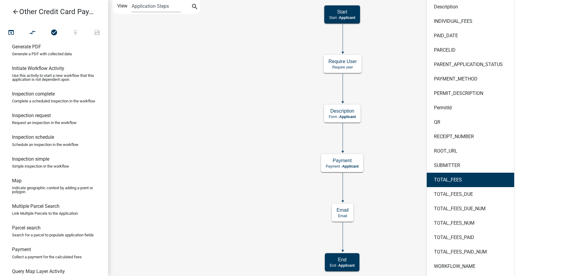
click at [457, 178] on ngb-highlight "TOTAL_FEES" at bounding box center [448, 180] width 28 height 5
type textarea "TOTAL_FEES"
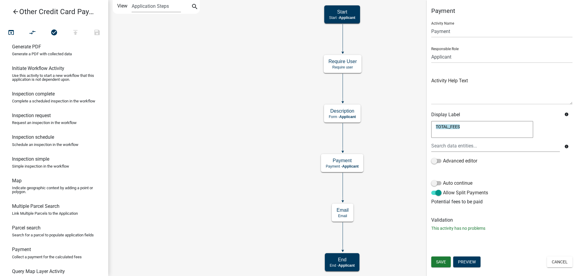
scroll to position [0, 0]
click at [521, 172] on div "TOTAL_FEES TOTAL_FEES info Advanced editor" at bounding box center [502, 146] width 150 height 53
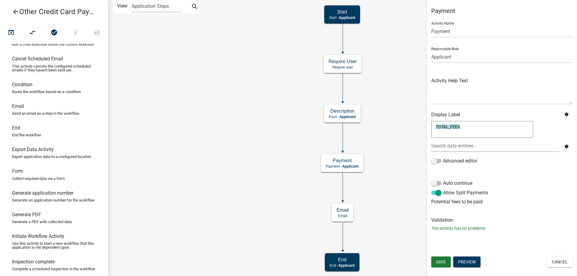
scroll to position [42, 0]
drag, startPoint x: 60, startPoint y: 188, endPoint x: 197, endPoint y: 165, distance: 139.0
click at [197, 165] on div "arrow_back Other Credit Card Payments open_in_browser compare_arrows check_circ…" at bounding box center [288, 138] width 577 height 276
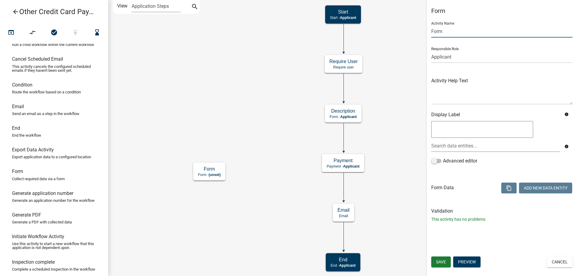
click at [492, 36] on input "Form" at bounding box center [501, 31] width 141 height 12
drag, startPoint x: 465, startPoint y: 51, endPoint x: 464, endPoint y: 55, distance: 4.1
click at [464, 52] on select "Applicant Admin Animal Control Officer Planner Inspector" at bounding box center [501, 57] width 141 height 12
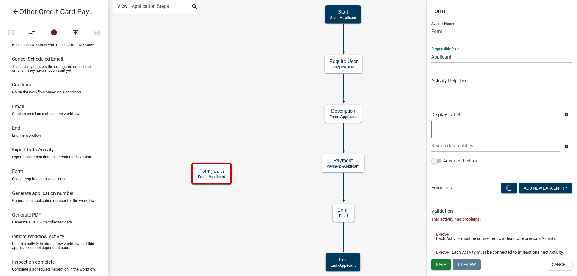
select select "A5A2EDD3-D5F0-4059-AEA5-44F7AF435AAD"
click at [431, 51] on select "Applicant Admin Animal Control Officer Planner Inspector" at bounding box center [501, 57] width 141 height 12
click at [471, 96] on textarea at bounding box center [501, 90] width 141 height 28
click at [523, 184] on button "Add New Data Entity" at bounding box center [545, 188] width 53 height 11
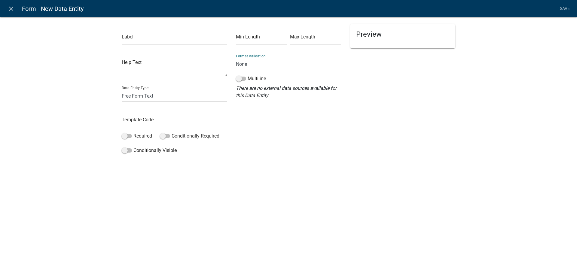
click at [244, 67] on select "None Email PhoneNumber" at bounding box center [288, 64] width 105 height 12
click at [243, 67] on select "None Email PhoneNumber" at bounding box center [288, 64] width 105 height 12
click at [149, 99] on select "Free Form Text Document Display Entity Value Fee Numeric Data Date Map Sketch D…" at bounding box center [174, 96] width 105 height 12
select select "fee"
click at [122, 90] on select "Free Form Text Document Display Entity Value Fee Numeric Data Date Map Sketch D…" at bounding box center [174, 96] width 105 height 12
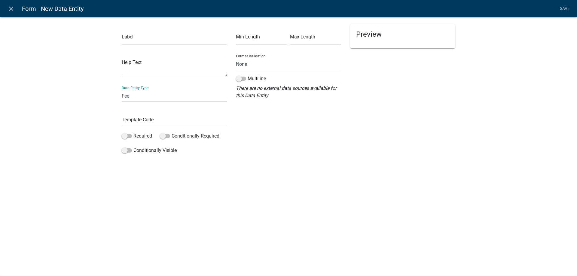
select select "fee"
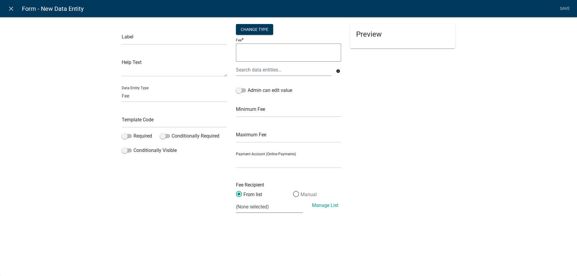
click at [300, 195] on span at bounding box center [296, 194] width 13 height 13
click at [293, 191] on input "Manual" at bounding box center [293, 191] width 0 height 0
click at [238, 195] on span at bounding box center [239, 194] width 13 height 13
click at [236, 191] on input "From list" at bounding box center [236, 191] width 0 height 0
click at [320, 207] on link "Manage List" at bounding box center [325, 206] width 26 height 6
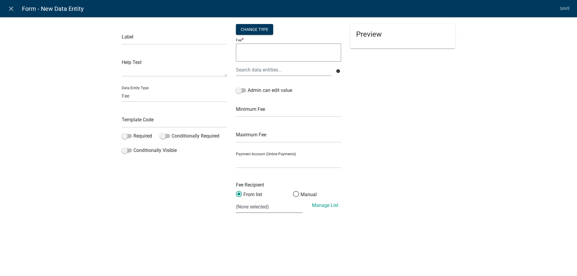
click at [277, 210] on select "(None selected)" at bounding box center [269, 207] width 67 height 12
click at [277, 209] on select "(None selected)" at bounding box center [269, 207] width 67 height 12
click at [300, 195] on span at bounding box center [296, 194] width 13 height 13
click at [293, 191] on input "Manual" at bounding box center [293, 191] width 0 height 0
click at [256, 168] on select "VPS (VPS)" at bounding box center [288, 162] width 105 height 12
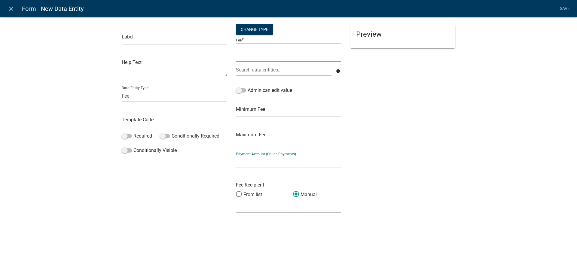
select select "692611ec-7f07-453f-afeb-783ddf195341"
click at [236, 156] on select "VPS (VPS)" at bounding box center [288, 162] width 105 height 12
click at [240, 92] on span at bounding box center [241, 90] width 10 height 4
click at [248, 87] on input "Admin can edit value" at bounding box center [248, 87] width 0 height 0
click at [274, 74] on div at bounding box center [283, 70] width 105 height 12
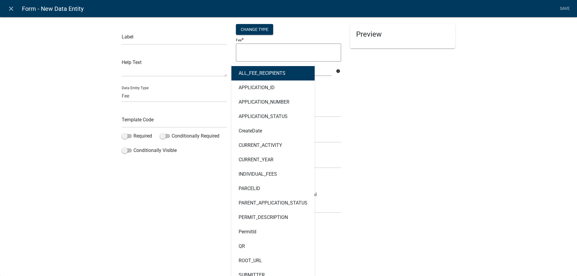
click at [372, 107] on div "Preview" at bounding box center [403, 121] width 114 height 194
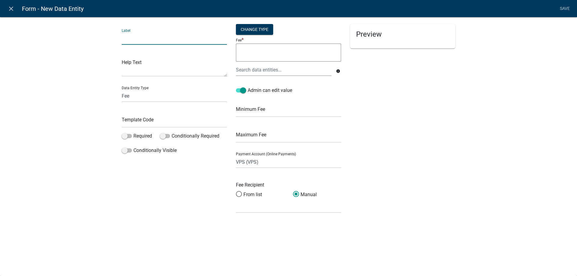
click at [174, 41] on input "text" at bounding box center [174, 38] width 105 height 12
type input "FEE"
click at [158, 71] on textarea at bounding box center [174, 67] width 105 height 19
click at [149, 117] on input "text" at bounding box center [174, 121] width 105 height 12
click at [198, 160] on div "Label FEE Help Text Data Entity Type Free Form Text Document Display Entity Val…" at bounding box center [174, 121] width 114 height 194
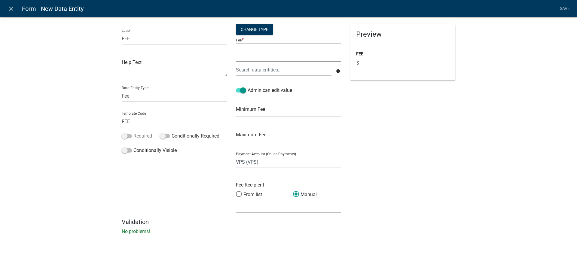
click at [127, 138] on span at bounding box center [127, 136] width 10 height 4
click at [133, 133] on input "Required" at bounding box center [133, 133] width 0 height 0
drag, startPoint x: 147, startPoint y: 119, endPoint x: 124, endPoint y: 120, distance: 23.2
click at [124, 120] on input "FEE" at bounding box center [174, 121] width 105 height 12
click at [124, 121] on input "FPayment" at bounding box center [174, 121] width 105 height 12
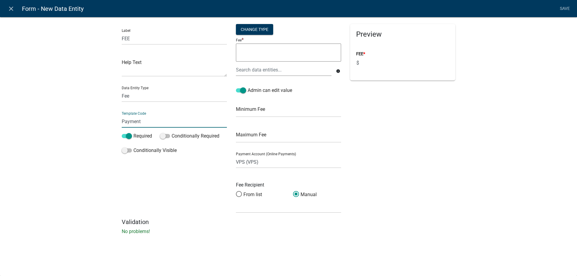
type input "Payment"
click at [97, 154] on div "Label FEE Help Text Data Entity Type Free Form Text Document Display Entity Val…" at bounding box center [288, 127] width 577 height 241
drag, startPoint x: 145, startPoint y: 120, endPoint x: 117, endPoint y: 120, distance: 27.7
click at [117, 120] on div "Label FEE Help Text Data Entity Type Free Form Text Document Display Entity Val…" at bounding box center [174, 121] width 114 height 194
drag, startPoint x: 140, startPoint y: 94, endPoint x: 116, endPoint y: 95, distance: 23.8
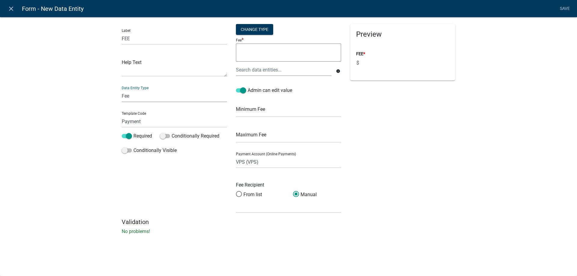
click at [116, 95] on div "Label FEE Help Text Data Entity Type Free Form Text Document Display Entity Val…" at bounding box center [288, 127] width 577 height 241
click at [122, 90] on select "Free Form Text Document Display Entity Value Fee Numeric Data Date Map Sketch D…" at bounding box center [174, 96] width 105 height 12
drag, startPoint x: 138, startPoint y: 41, endPoint x: 117, endPoint y: 41, distance: 20.7
click at [117, 41] on div "Label FEE Help Text Data Entity Type Free Form Text Document Display Entity Val…" at bounding box center [288, 127] width 577 height 241
type input "Payment"
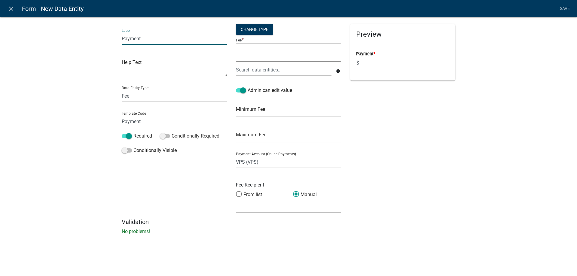
drag, startPoint x: 146, startPoint y: 37, endPoint x: 119, endPoint y: 38, distance: 27.4
click at [119, 38] on div "Label Payment Help Text Data Entity Type Free Form Text Document Display Entity…" at bounding box center [174, 121] width 114 height 194
type input "Total Due"
click at [276, 117] on input "text" at bounding box center [288, 111] width 105 height 12
type input "0"
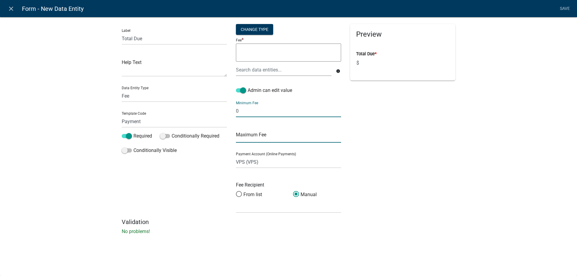
click at [267, 134] on input "text" at bounding box center [288, 136] width 105 height 12
type input "1000"
click at [256, 49] on textarea at bounding box center [288, 53] width 105 height 18
type textarea "500"
drag, startPoint x: 256, startPoint y: 49, endPoint x: 230, endPoint y: 48, distance: 26.5
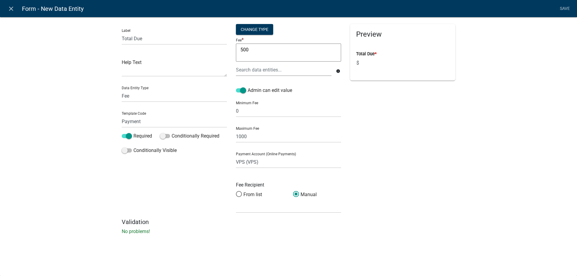
click at [230, 48] on div "Label Total Due Help Text Data Entity Type Free Form Text Document Display Enti…" at bounding box center [288, 121] width 343 height 194
click at [265, 69] on div at bounding box center [283, 70] width 105 height 12
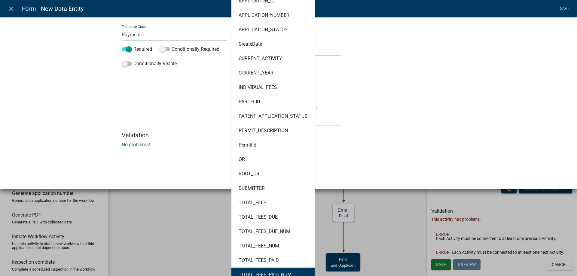
scroll to position [110, 0]
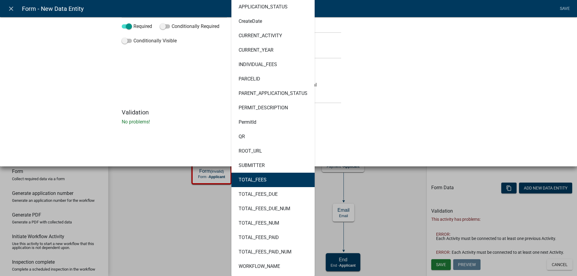
click at [265, 185] on button "TOTAL_FEES" at bounding box center [272, 180] width 83 height 14
type textarea "TOTAL_FEES"
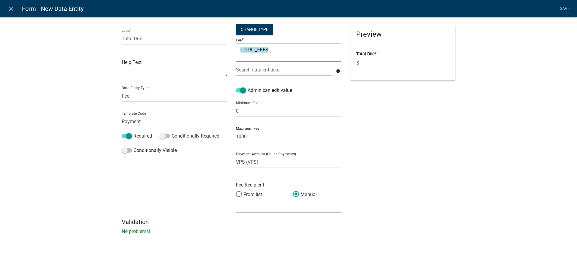
click at [372, 176] on div "Preview Total Due * $" at bounding box center [403, 121] width 114 height 194
click at [368, 65] on input "Total Due *" at bounding box center [404, 63] width 90 height 12
click at [272, 71] on div at bounding box center [283, 70] width 105 height 12
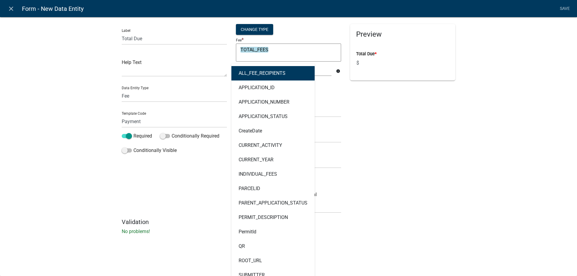
click at [457, 170] on div "Preview Total Due * $" at bounding box center [403, 121] width 114 height 194
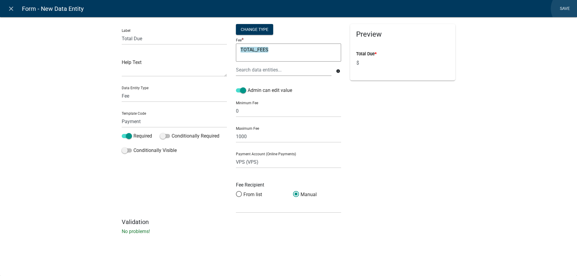
click at [570, 9] on link "Save" at bounding box center [564, 8] width 15 height 11
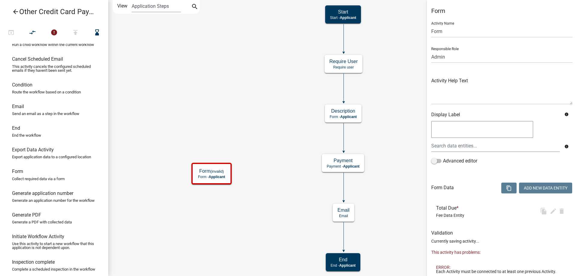
select select "A5A2EDD3-D5F0-4059-AEA5-44F7AF435AAD"
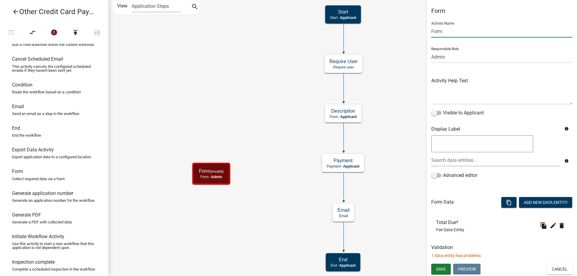
click at [444, 33] on input "Form" at bounding box center [501, 31] width 141 height 12
drag, startPoint x: 444, startPoint y: 33, endPoint x: 419, endPoint y: 29, distance: 24.7
click at [420, 29] on main "Start Start - Applicant Payment Payment - Applicant Description Form - Applican…" at bounding box center [342, 138] width 469 height 276
type input "Fees"
click at [443, 268] on span "Save" at bounding box center [441, 269] width 10 height 5
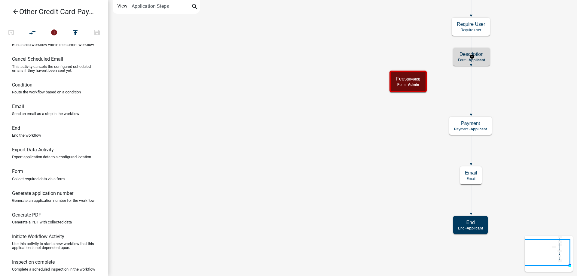
click at [481, 59] on span "Applicant" at bounding box center [477, 60] width 17 height 4
click at [471, 86] on icon at bounding box center [471, 97] width 0 height 33
click at [471, 53] on icon at bounding box center [471, 49] width 0 height 27
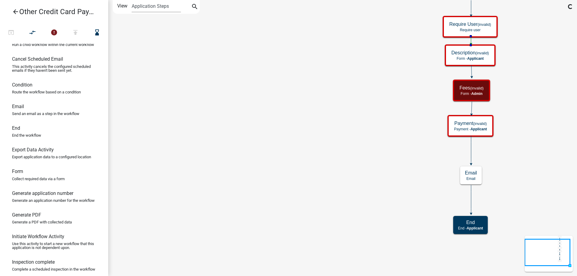
click at [534, 65] on icon "Start Start - Applicant Payment (invalid) Payment - Applicant Description (inva…" at bounding box center [342, 138] width 468 height 276
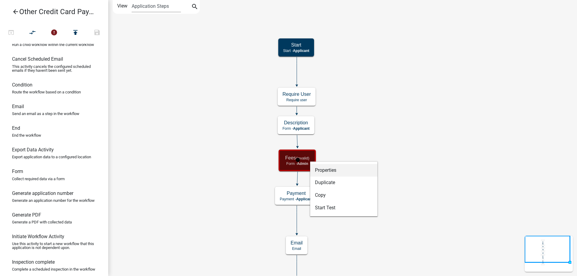
select select "A5A2EDD3-D5F0-4059-AEA5-44F7AF435AAD"
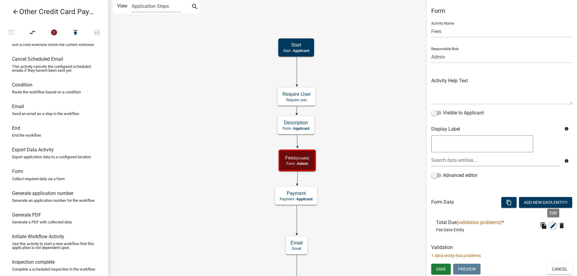
click at [550, 226] on icon "edit" at bounding box center [553, 225] width 7 height 7
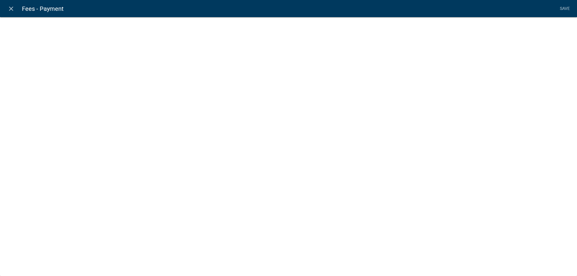
select select "fee"
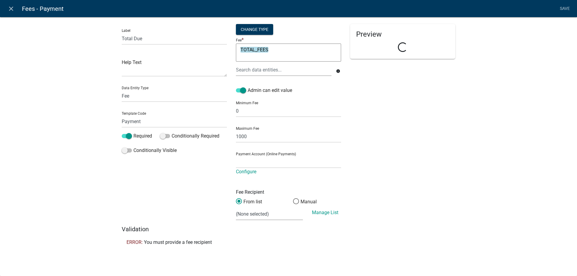
select select "692611ec-7f07-453f-afeb-783ddf195341"
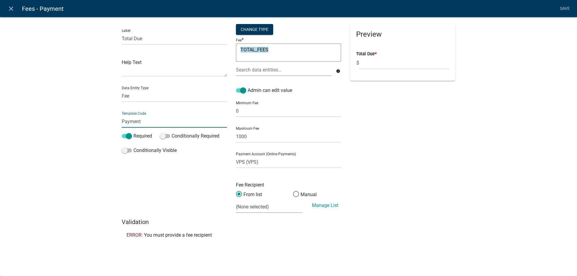
click at [150, 120] on input "Payment" at bounding box center [174, 121] width 105 height 12
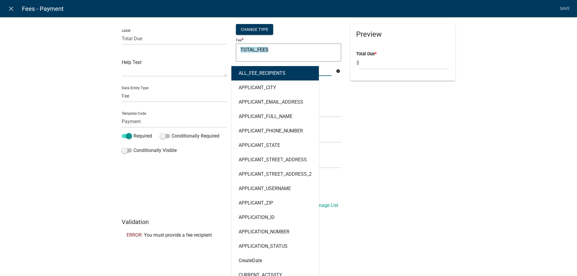
click at [292, 70] on div "ALL_FEE_RECIPIENTS APPLICANT_CITY APPLICANT_EMAIL_ADDRESS APPLICANT_FULL_NAME A…" at bounding box center [283, 70] width 105 height 12
drag, startPoint x: 286, startPoint y: 50, endPoint x: 230, endPoint y: 52, distance: 55.9
click at [231, 52] on div "Change Type Fee * TOTAL_FEES TOTAL_FEES ALL_FEE_RECIPIENTS APPLICANT_CITY APPLI…" at bounding box center [288, 121] width 114 height 194
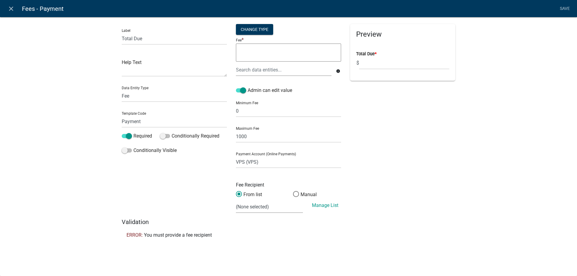
click at [409, 143] on div "Preview Total Due * $" at bounding box center [403, 121] width 114 height 194
click at [293, 194] on span at bounding box center [296, 194] width 13 height 13
click at [293, 191] on input "Manual" at bounding box center [293, 191] width 0 height 0
click at [560, 9] on link "Save" at bounding box center [564, 8] width 15 height 11
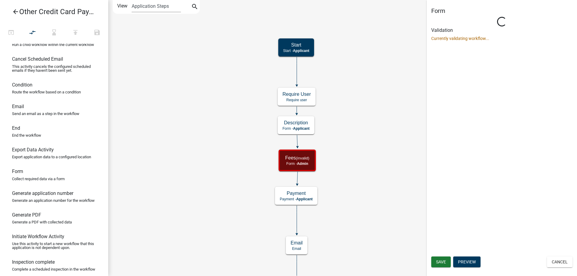
select select "A5A2EDD3-D5F0-4059-AEA5-44F7AF435AAD"
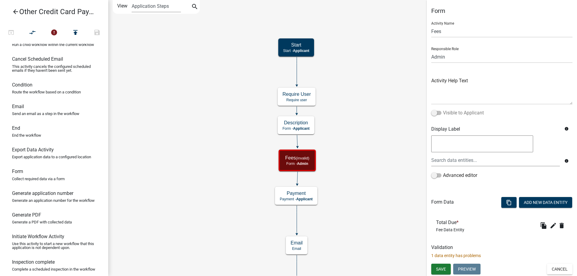
click at [435, 114] on span at bounding box center [436, 113] width 10 height 4
click at [443, 109] on input "Visible to Applicant" at bounding box center [443, 109] width 0 height 0
click at [553, 227] on icon "edit" at bounding box center [553, 225] width 7 height 7
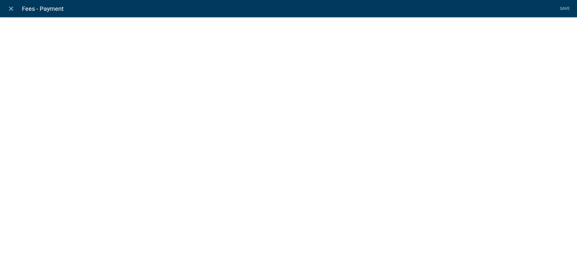
select select "fee"
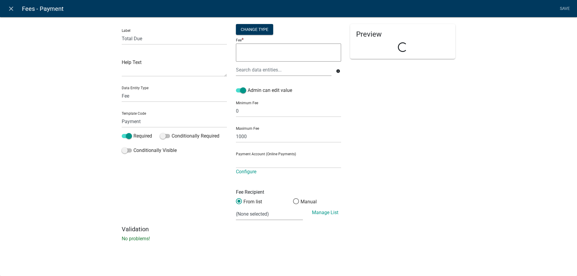
select select "692611ec-7f07-453f-afeb-783ddf195341"
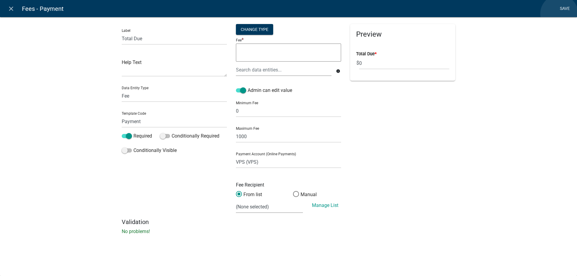
click at [559, 14] on link "Save" at bounding box center [564, 8] width 15 height 11
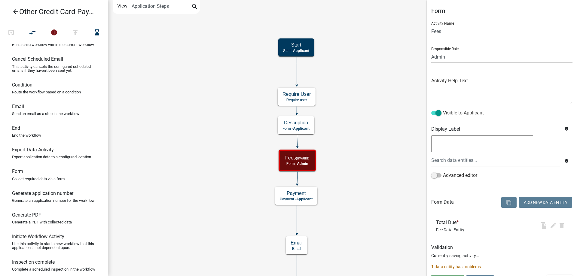
select select "A5A2EDD3-D5F0-4059-AEA5-44F7AF435AAD"
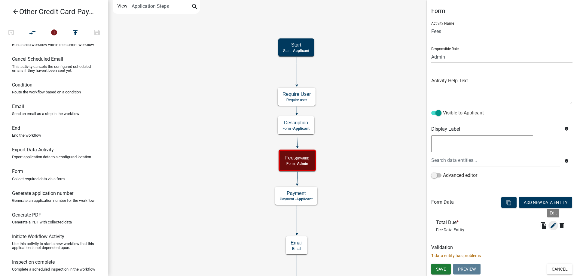
click at [552, 226] on icon "edit" at bounding box center [553, 225] width 7 height 7
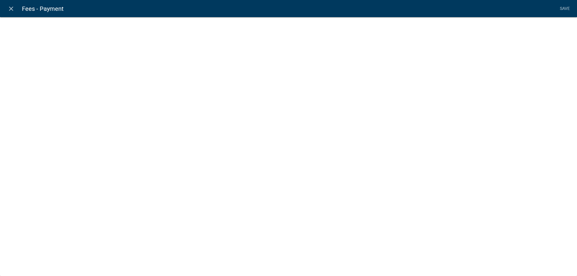
select select "fee"
select select "692611ec-7f07-453f-afeb-783ddf195341"
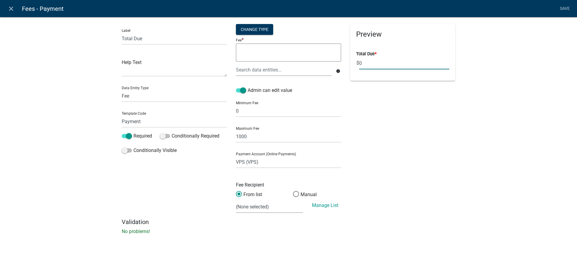
drag, startPoint x: 441, startPoint y: 150, endPoint x: 430, endPoint y: 146, distance: 11.5
click at [442, 150] on div "Preview Total Due * $ 0" at bounding box center [403, 121] width 114 height 194
click at [330, 39] on div "Fee *" at bounding box center [288, 49] width 105 height 27
click at [559, 14] on nav "close Fees - Payment Save" at bounding box center [288, 8] width 577 height 17
click at [562, 8] on link "Save" at bounding box center [564, 8] width 15 height 11
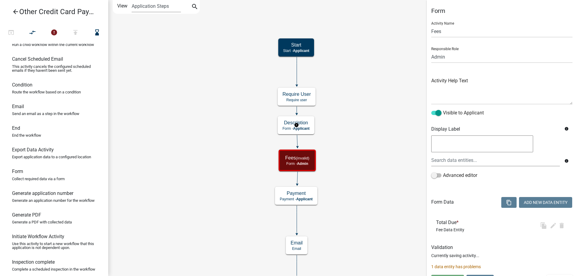
select select "A5A2EDD3-D5F0-4059-AEA5-44F7AF435AAD"
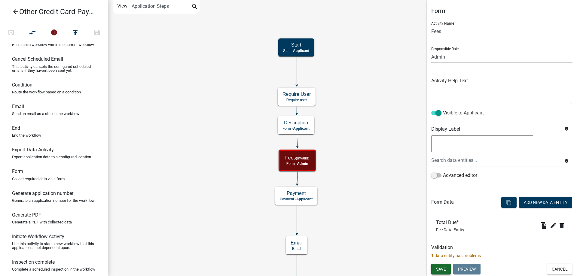
click at [439, 270] on span "Save" at bounding box center [441, 269] width 10 height 5
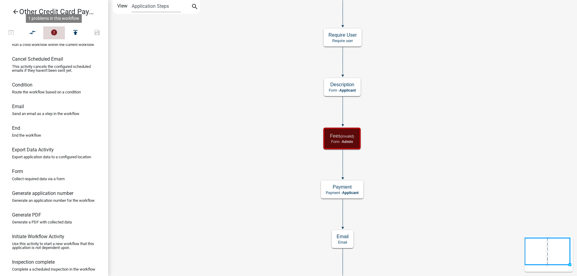
click at [53, 29] on icon "error" at bounding box center [53, 33] width 7 height 8
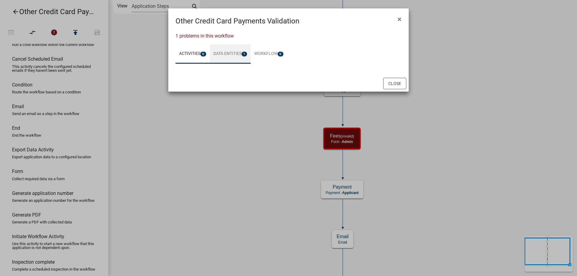
click at [219, 54] on link "Data Entities 1" at bounding box center [230, 53] width 41 height 19
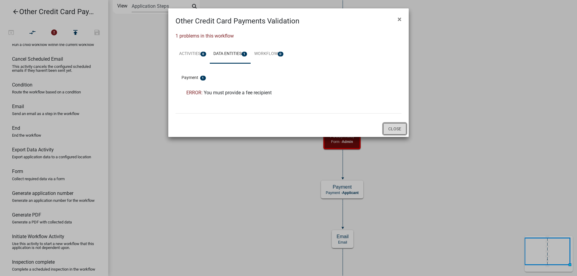
click at [396, 129] on button "Close" at bounding box center [394, 128] width 23 height 11
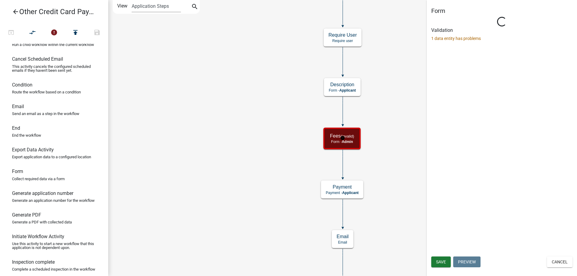
select select "A5A2EDD3-D5F0-4059-AEA5-44F7AF435AAD"
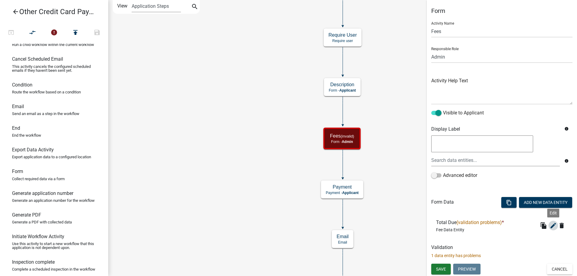
click at [555, 225] on icon "edit" at bounding box center [553, 225] width 7 height 7
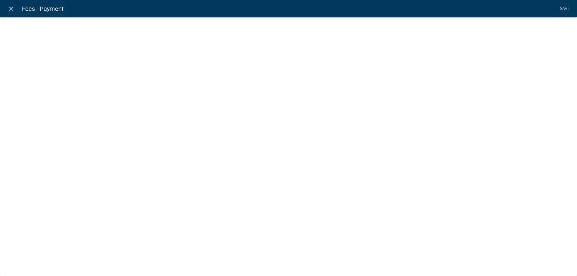
select select "fee"
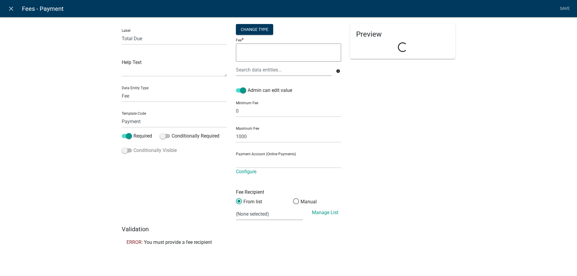
select select "692611ec-7f07-453f-afeb-783ddf195341"
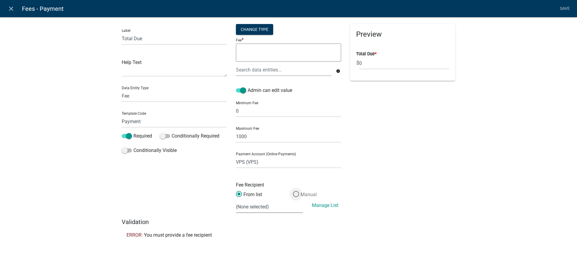
click at [298, 197] on span at bounding box center [296, 194] width 13 height 13
click at [293, 191] on input "Manual" at bounding box center [293, 191] width 0 height 0
click at [286, 207] on input "text" at bounding box center [288, 207] width 105 height 12
click at [248, 195] on label "From list" at bounding box center [249, 194] width 26 height 7
click at [236, 191] on input "From list" at bounding box center [236, 191] width 0 height 0
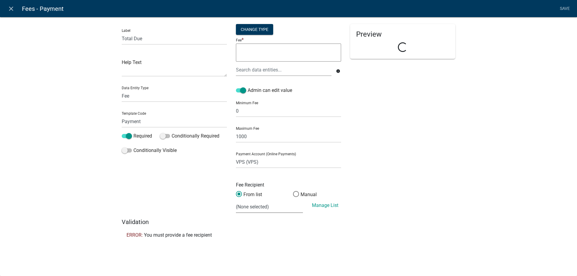
click at [265, 209] on select "(None selected)" at bounding box center [269, 207] width 67 height 12
click at [295, 196] on span at bounding box center [296, 194] width 13 height 13
click at [293, 191] on input "Manual" at bounding box center [293, 191] width 0 height 0
click at [268, 208] on input "text" at bounding box center [288, 207] width 105 height 12
type input "Planning & Zoning"
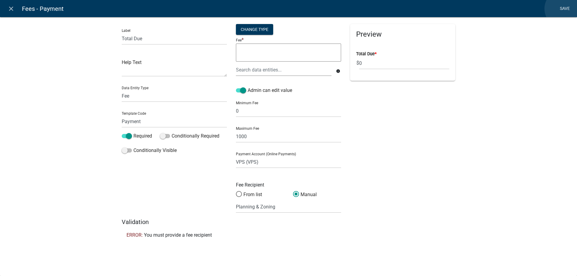
click at [564, 9] on link "Save" at bounding box center [564, 8] width 15 height 11
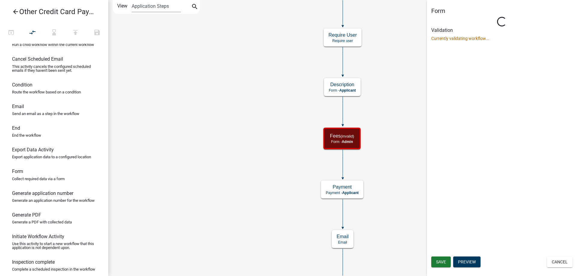
select select "A5A2EDD3-D5F0-4059-AEA5-44F7AF435AAD"
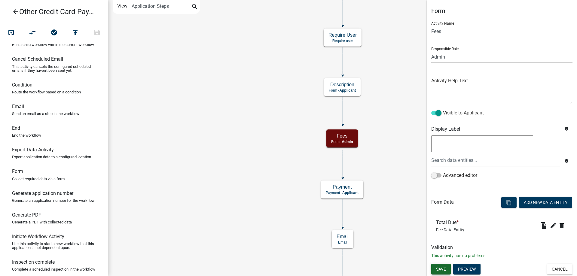
click at [445, 269] on span "Save" at bounding box center [441, 269] width 10 height 5
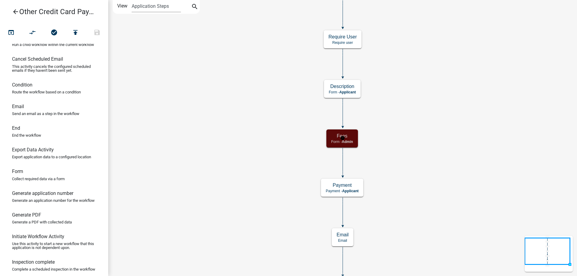
click at [352, 140] on span "Admin" at bounding box center [347, 142] width 11 height 4
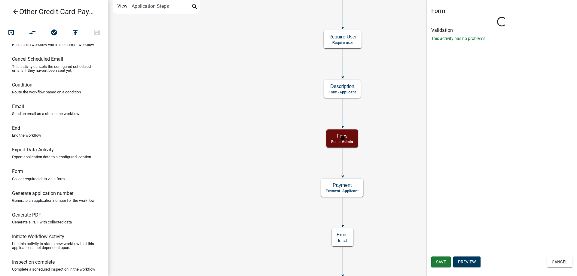
select select "A5A2EDD3-D5F0-4059-AEA5-44F7AF435AAD"
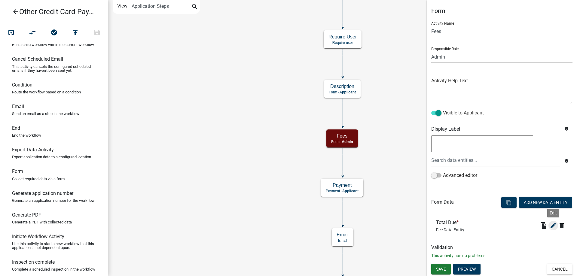
click at [553, 227] on icon "edit" at bounding box center [553, 225] width 7 height 7
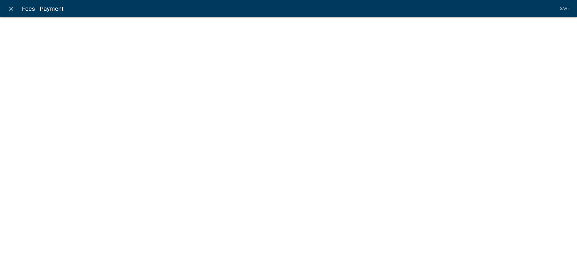
select select "fee"
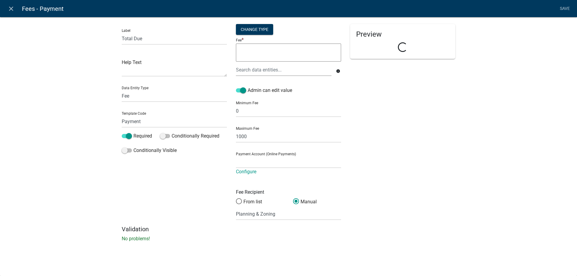
select select "692611ec-7f07-453f-afeb-783ddf195341"
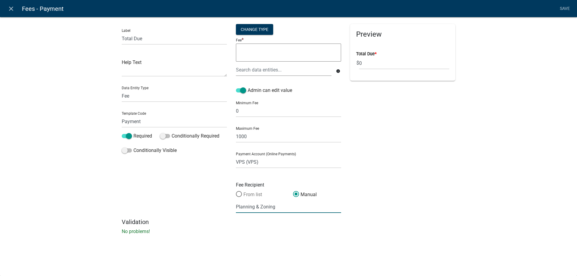
click at [255, 193] on label "From list" at bounding box center [249, 194] width 26 height 7
click at [236, 191] on input "From list" at bounding box center [236, 191] width 0 height 0
click at [276, 207] on select "(None selected)" at bounding box center [269, 207] width 67 height 12
click at [329, 204] on link "Manage List" at bounding box center [325, 206] width 26 height 6
click at [277, 208] on select "(None selected)" at bounding box center [269, 207] width 67 height 12
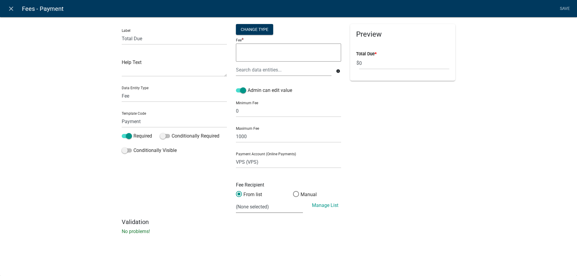
click at [365, 155] on div "Preview Total Due * $ 0" at bounding box center [403, 121] width 114 height 194
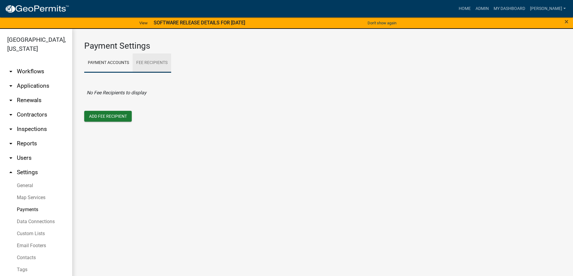
click at [145, 69] on link "Fee Recipients" at bounding box center [152, 62] width 38 height 19
click at [124, 68] on link "Payment Accounts" at bounding box center [108, 62] width 48 height 19
click at [112, 117] on button "Add Fee Recipient" at bounding box center [107, 116] width 47 height 11
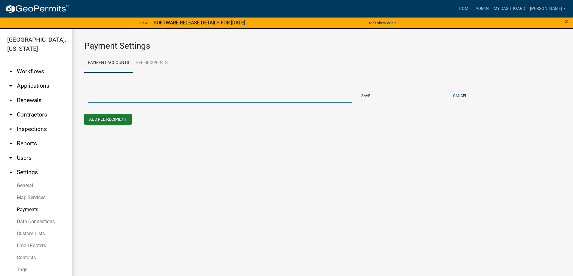
click at [121, 97] on input "text" at bounding box center [220, 97] width 264 height 12
type input "P&Z"
click at [111, 117] on button "Add Fee Recipient" at bounding box center [107, 119] width 47 height 11
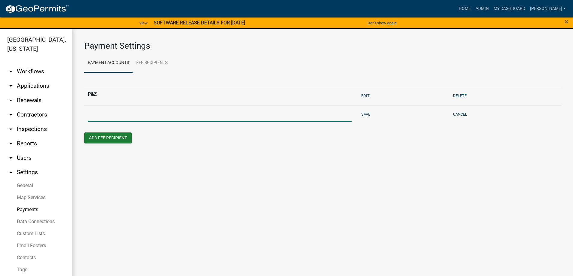
click at [109, 109] on input "text" at bounding box center [220, 115] width 264 height 12
type input "A"
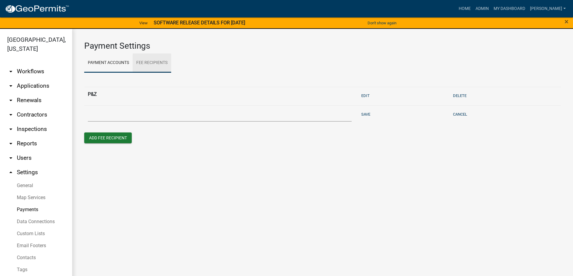
click at [143, 64] on link "Fee Recipients" at bounding box center [152, 62] width 38 height 19
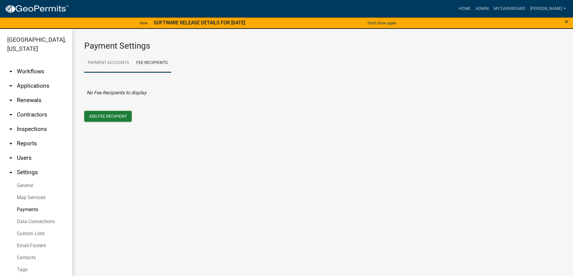
click at [105, 59] on link "Payment Accounts" at bounding box center [108, 62] width 48 height 19
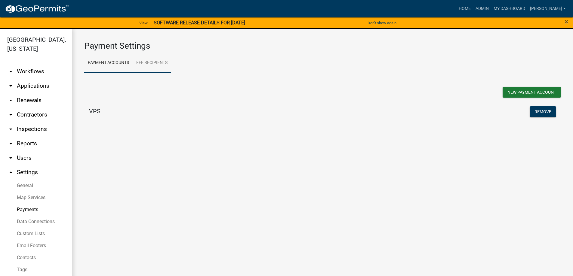
click at [148, 64] on link "Fee Recipients" at bounding box center [152, 62] width 38 height 19
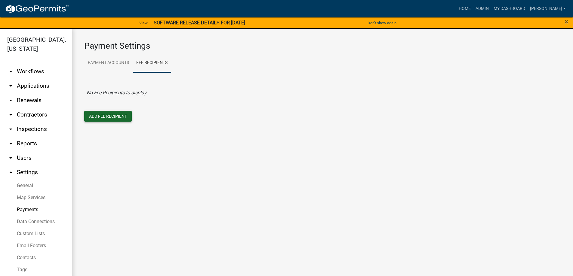
click at [122, 116] on button "Add Fee Recipient" at bounding box center [107, 116] width 47 height 11
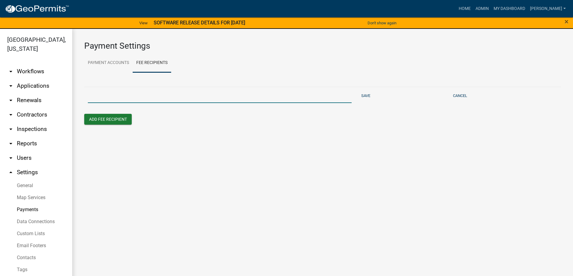
click at [107, 95] on input "text" at bounding box center [220, 97] width 264 height 12
type input "P&Z"
click at [125, 121] on button "Add Fee Recipient" at bounding box center [107, 119] width 47 height 11
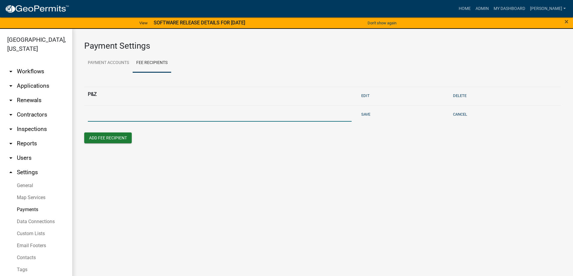
click at [269, 118] on input "text" at bounding box center [220, 115] width 264 height 12
type input "Animal Control"
click at [360, 116] on button "Save" at bounding box center [366, 114] width 14 height 10
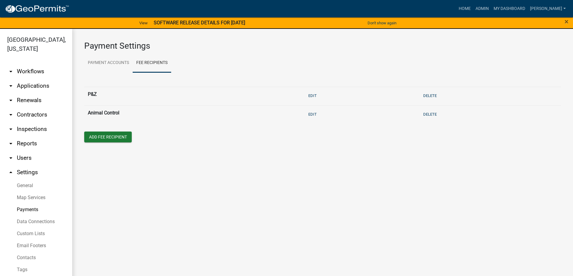
click at [129, 98] on th "P&Z" at bounding box center [193, 96] width 218 height 19
click at [310, 96] on button "Edit" at bounding box center [312, 96] width 13 height 10
click at [365, 96] on button "Save" at bounding box center [366, 96] width 14 height 10
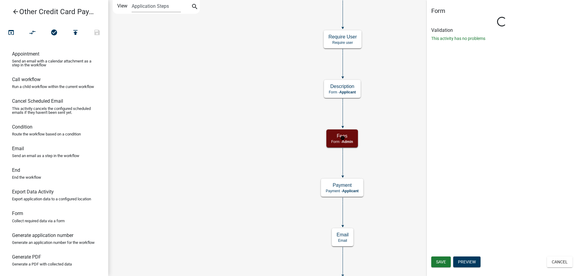
select select "A5A2EDD3-D5F0-4059-AEA5-44F7AF435AAD"
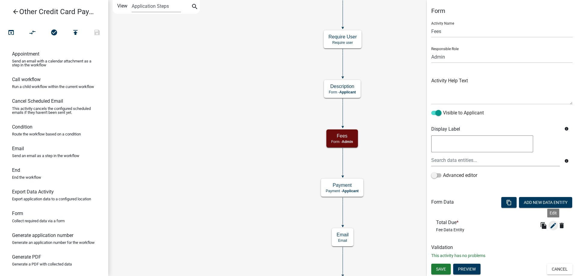
click at [554, 225] on icon "edit" at bounding box center [553, 225] width 7 height 7
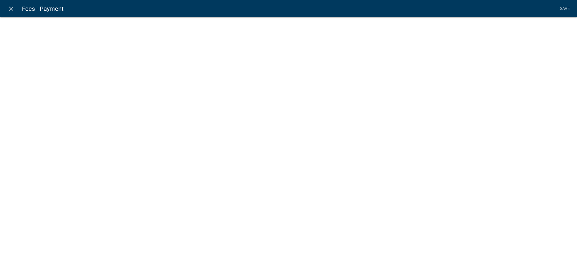
select select "fee"
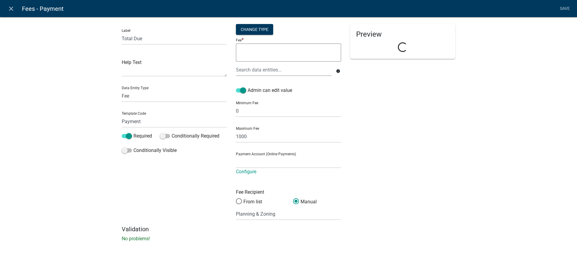
select select "692611ec-7f07-453f-afeb-783ddf195341"
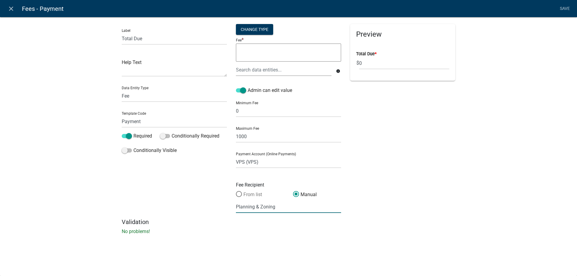
click at [249, 196] on label "From list" at bounding box center [249, 194] width 26 height 7
click at [236, 191] on input "From list" at bounding box center [236, 191] width 0 height 0
click at [270, 205] on select "(None selected) Animal Control" at bounding box center [269, 207] width 67 height 12
select select "1: b2c080af-12a6-4112-a8ff-81efe84b9a7a"
click at [236, 201] on select "(None selected) Animal Control" at bounding box center [269, 207] width 67 height 12
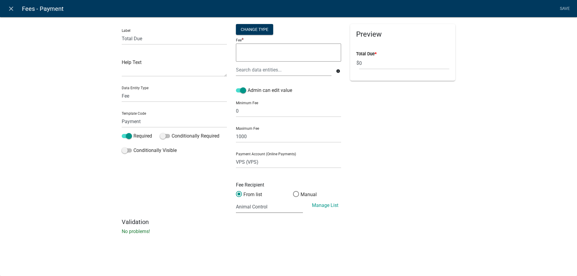
click at [290, 207] on select "(None selected) Animal Control" at bounding box center [269, 207] width 67 height 12
click at [321, 209] on div "Manage List" at bounding box center [326, 207] width 38 height 11
click at [323, 206] on link "Manage List" at bounding box center [325, 206] width 26 height 6
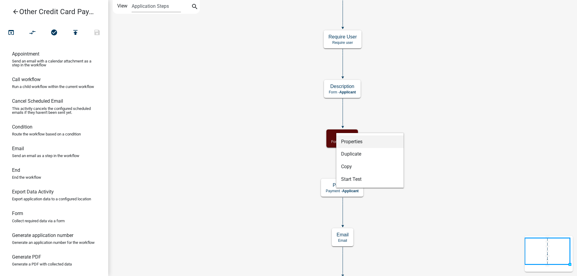
select select "A5A2EDD3-D5F0-4059-AEA5-44F7AF435AAD"
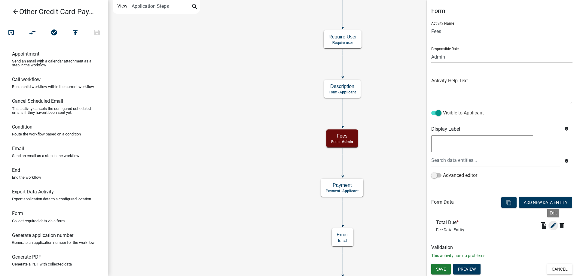
click at [550, 224] on icon "edit" at bounding box center [553, 225] width 7 height 7
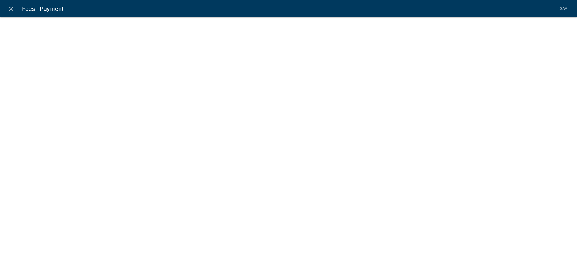
select select "fee"
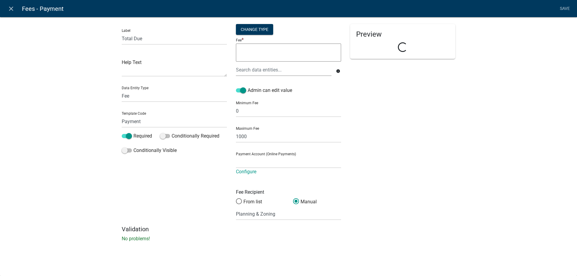
select select "692611ec-7f07-453f-afeb-783ddf195341"
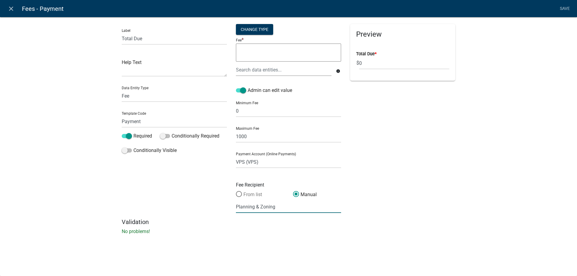
click at [257, 196] on label "From list" at bounding box center [249, 194] width 26 height 7
click at [236, 191] on input "From list" at bounding box center [236, 191] width 0 height 0
click at [283, 209] on select "(None selected) Animal Control P&Z" at bounding box center [269, 207] width 67 height 12
click at [236, 201] on select "(None selected) Animal Control P&Z" at bounding box center [269, 207] width 67 height 12
click at [241, 192] on span at bounding box center [239, 194] width 13 height 13
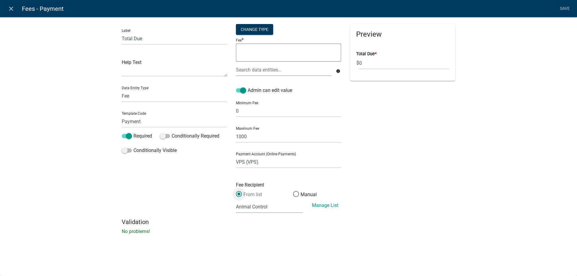
click at [236, 191] on input "From list" at bounding box center [236, 191] width 0 height 0
click at [256, 195] on label "From list" at bounding box center [249, 194] width 26 height 7
click at [236, 191] on input "From list" at bounding box center [236, 191] width 0 height 0
click at [271, 204] on select "(None selected) Animal Control P&Z" at bounding box center [269, 207] width 67 height 12
select select "2: a9816e31-b104-45e8-8ac4-ab544a568222"
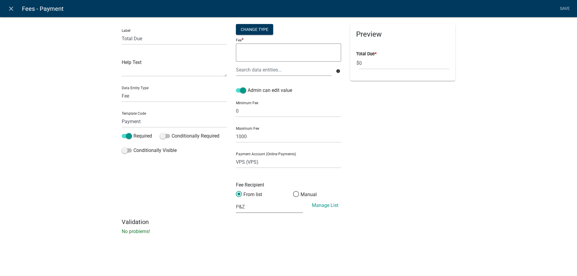
click at [236, 201] on select "(None selected) Animal Control P&Z" at bounding box center [269, 207] width 67 height 12
click at [258, 206] on select "(None selected) Animal Control P&Z" at bounding box center [269, 207] width 67 height 12
click at [236, 201] on select "(None selected) Animal Control P&Z" at bounding box center [269, 207] width 67 height 12
click at [565, 7] on link "Save" at bounding box center [564, 8] width 15 height 11
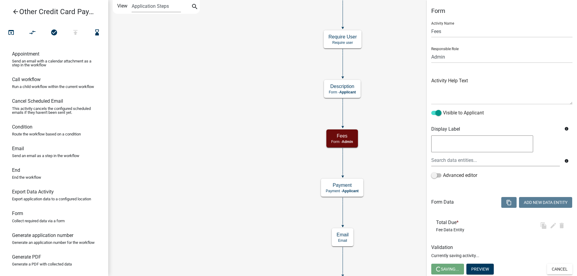
select select "A5A2EDD3-D5F0-4059-AEA5-44F7AF435AAD"
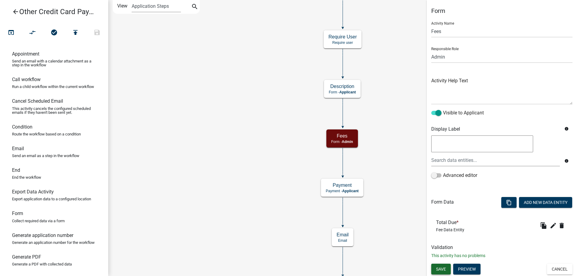
click at [436, 268] on span "Save" at bounding box center [441, 269] width 10 height 5
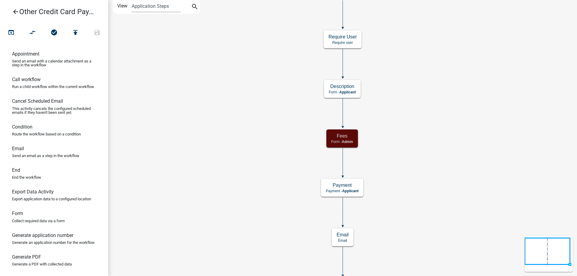
click at [16, 14] on icon "arrow_back" at bounding box center [15, 12] width 7 height 8
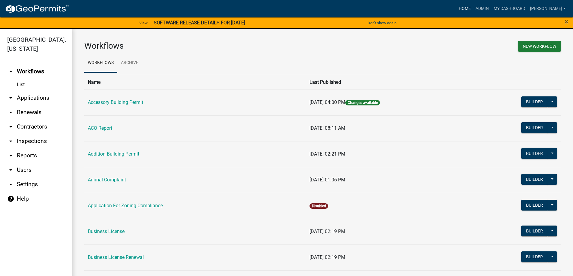
click at [473, 13] on link "Home" at bounding box center [464, 8] width 17 height 11
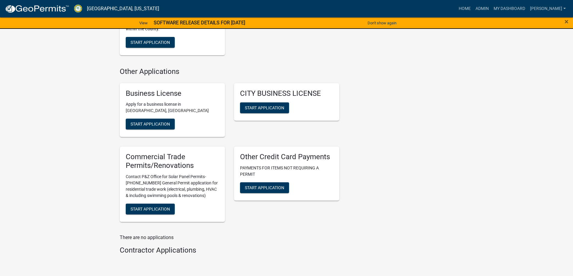
scroll to position [901, 0]
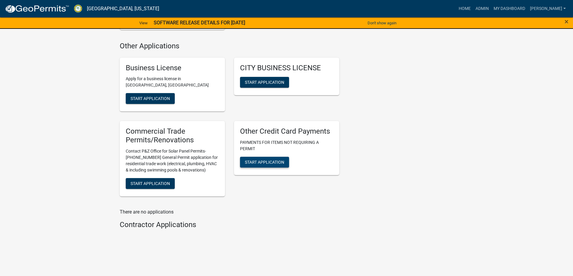
click at [270, 163] on button "Start Application" at bounding box center [264, 162] width 49 height 11
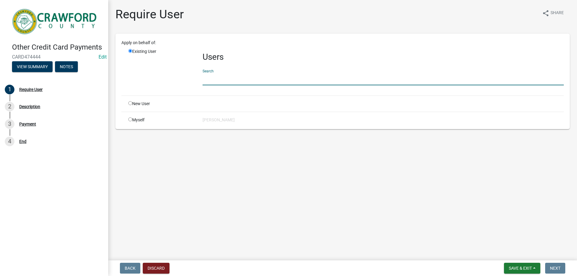
click at [222, 78] on input "text" at bounding box center [383, 79] width 361 height 12
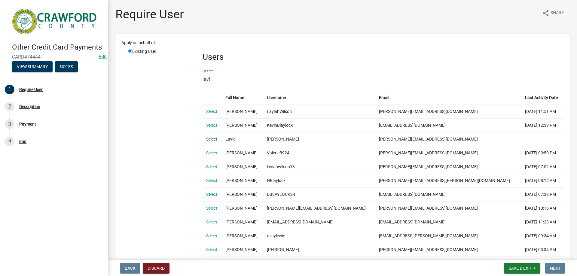
type input "layl"
click at [209, 140] on link "Select" at bounding box center [211, 139] width 11 height 5
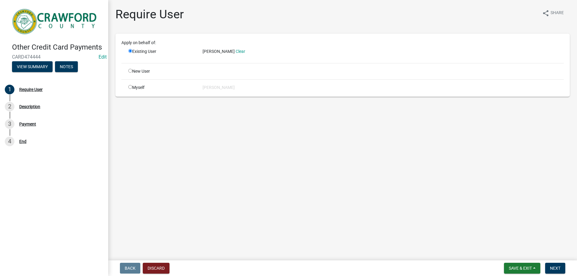
click at [141, 72] on div "New User" at bounding box center [161, 71] width 74 height 6
click at [556, 271] on button "Next" at bounding box center [555, 268] width 20 height 11
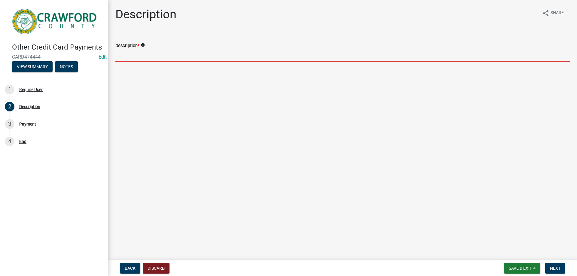
click at [131, 57] on input "Description *" at bounding box center [342, 55] width 454 height 12
type input "Testing"
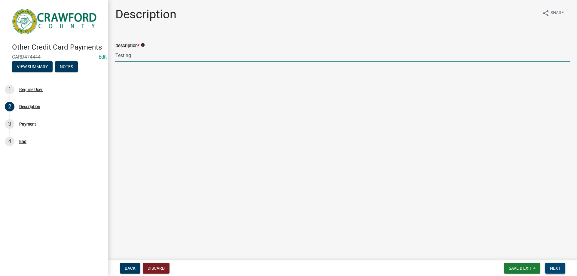
click at [549, 267] on button "Next" at bounding box center [555, 268] width 20 height 11
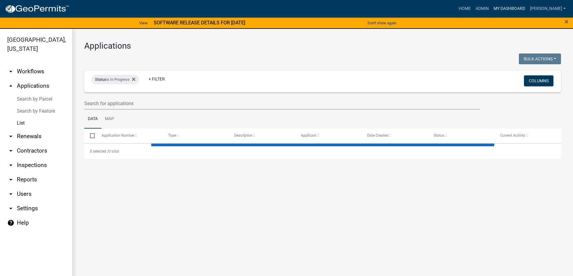
select select "3: 100"
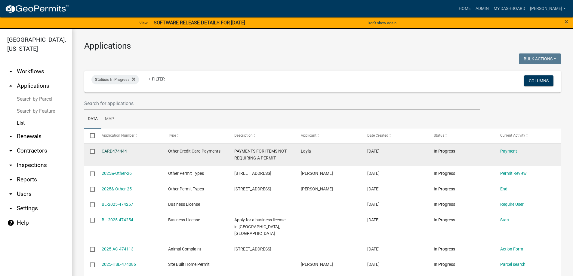
click at [124, 153] on link "CARD474444" at bounding box center [114, 151] width 25 height 5
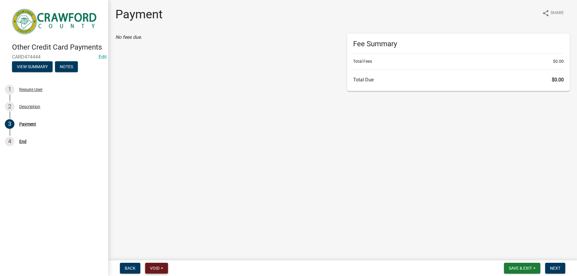
click at [154, 263] on nav "Back Void Withdraw Lock Expire Void Save & Exit Save Save & Exit Next" at bounding box center [342, 269] width 469 height 16
click at [154, 265] on button "Void" at bounding box center [156, 268] width 23 height 11
click at [158, 252] on button "Void" at bounding box center [169, 253] width 48 height 14
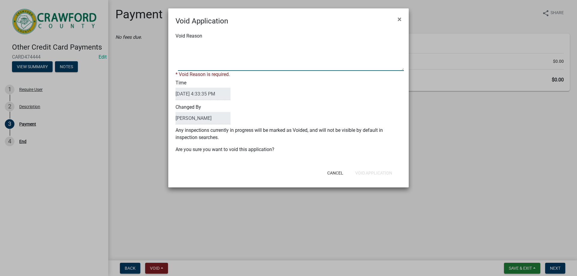
click at [239, 67] on textarea "Void Reason" at bounding box center [291, 56] width 226 height 30
type textarea "test"
click at [365, 175] on div "Void Application × Void Reason * Void Reason is required. Time [DATE] 4:33:35 P…" at bounding box center [288, 97] width 240 height 179
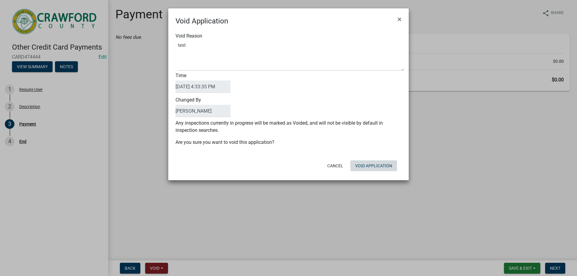
click at [371, 163] on button "Void Application" at bounding box center [373, 165] width 47 height 11
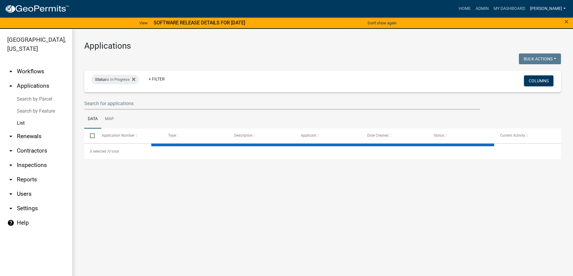
select select "3: 100"
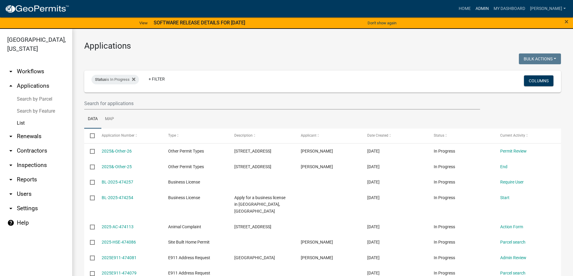
click at [491, 8] on link "Admin" at bounding box center [482, 8] width 18 height 11
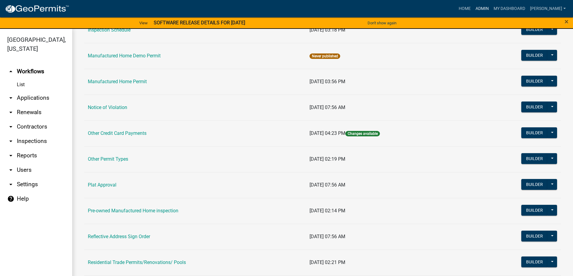
scroll to position [481, 0]
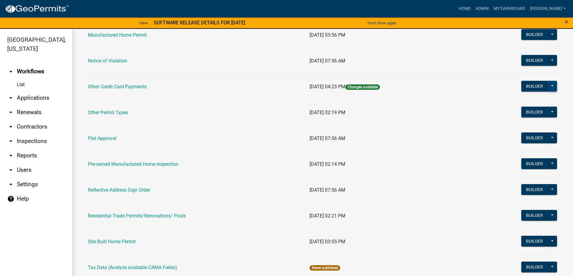
click at [547, 86] on button at bounding box center [552, 86] width 10 height 11
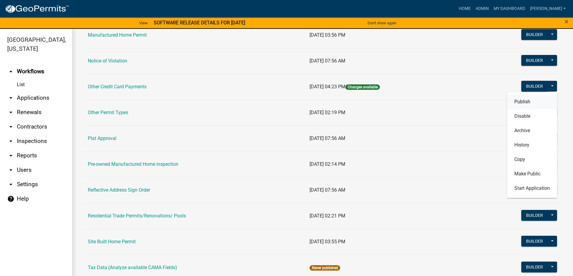
click at [531, 103] on button "Publish" at bounding box center [532, 102] width 50 height 14
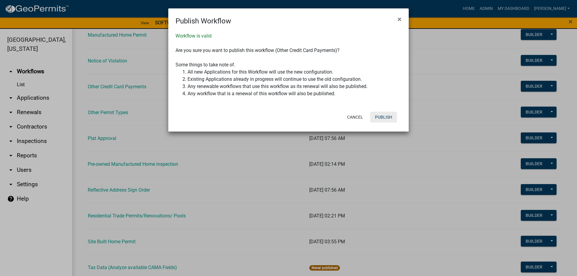
click at [387, 120] on button "Publish" at bounding box center [383, 117] width 27 height 11
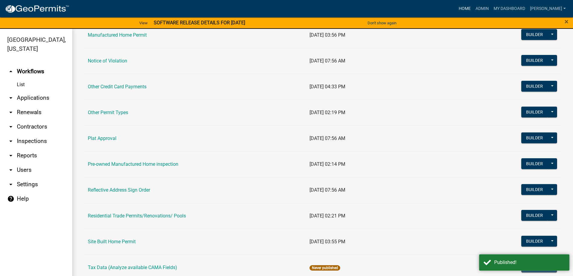
click at [473, 11] on link "Home" at bounding box center [464, 8] width 17 height 11
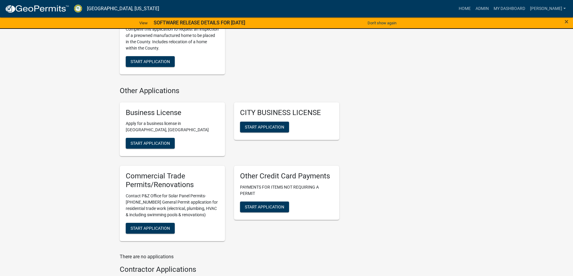
scroll to position [901, 0]
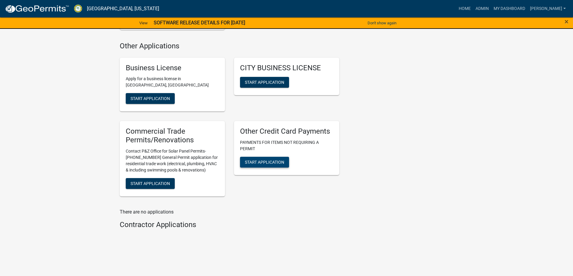
click at [288, 161] on button "Start Application" at bounding box center [264, 162] width 49 height 11
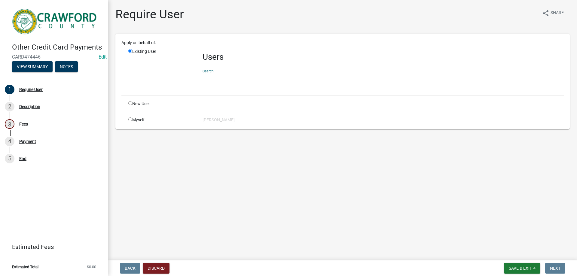
click at [221, 76] on input "text" at bounding box center [383, 79] width 361 height 12
type input "layl"
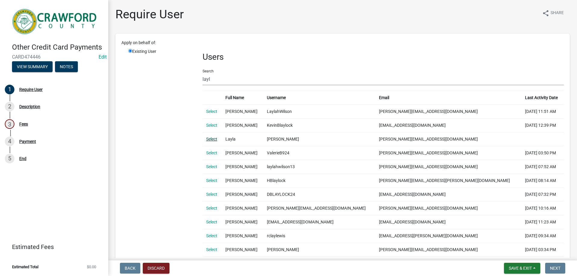
click at [214, 138] on link "Select" at bounding box center [211, 139] width 11 height 5
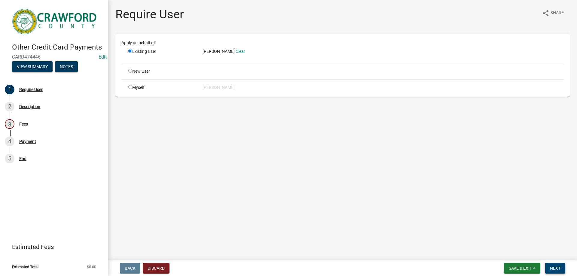
click at [553, 269] on span "Next" at bounding box center [555, 268] width 11 height 5
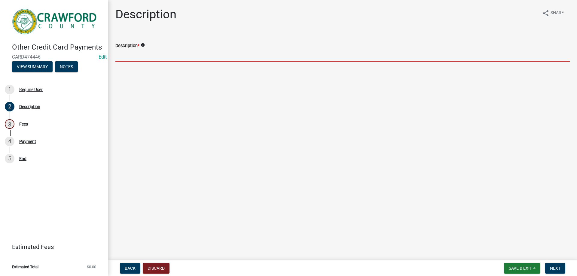
click at [195, 57] on input "Description *" at bounding box center [342, 55] width 454 height 12
type input "Testing"
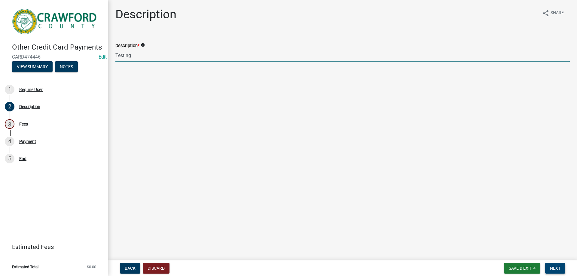
click at [558, 265] on button "Next" at bounding box center [555, 268] width 20 height 11
click at [158, 50] on input "0" at bounding box center [343, 55] width 451 height 12
type input "250"
click at [560, 268] on span "Next" at bounding box center [555, 268] width 11 height 5
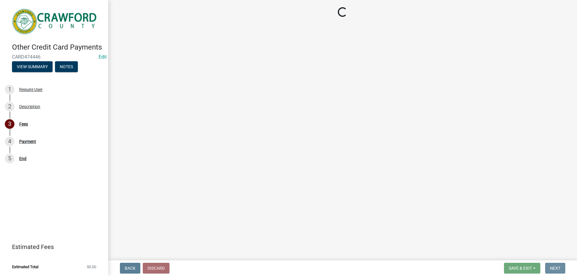
select select "3: 3"
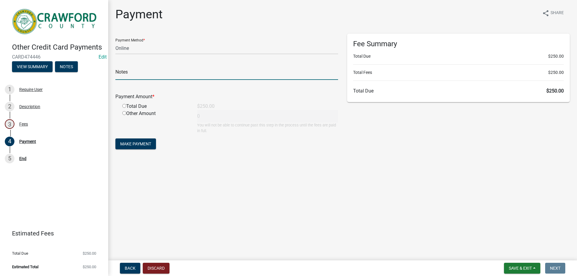
click at [137, 72] on input "text" at bounding box center [226, 74] width 223 height 12
click at [130, 107] on div "Total Due" at bounding box center [155, 106] width 75 height 7
click at [125, 107] on input "radio" at bounding box center [124, 106] width 4 height 4
radio input "true"
type input "250"
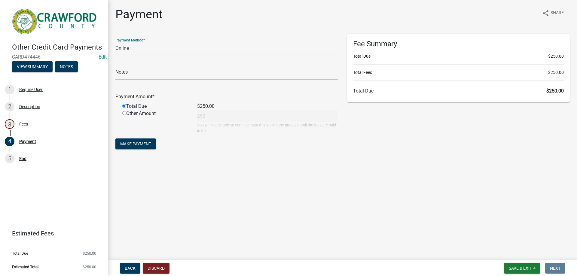
click at [139, 47] on select "Credit Card POS Check Cash Online" at bounding box center [226, 48] width 223 height 12
click at [208, 160] on div "Payment share Share Payment Method * Credit Card POS Check Cash Online Notes Pa…" at bounding box center [342, 84] width 463 height 154
click at [150, 146] on span "Make Payment" at bounding box center [135, 144] width 31 height 5
click at [166, 267] on button "Discard" at bounding box center [156, 268] width 27 height 11
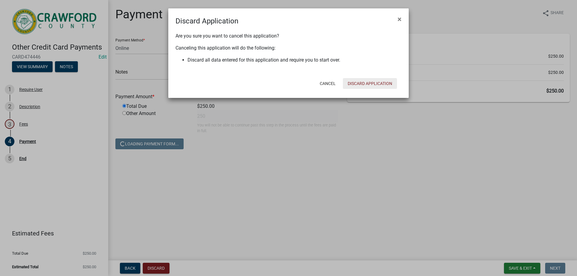
click at [382, 84] on button "Discard Application" at bounding box center [370, 83] width 54 height 11
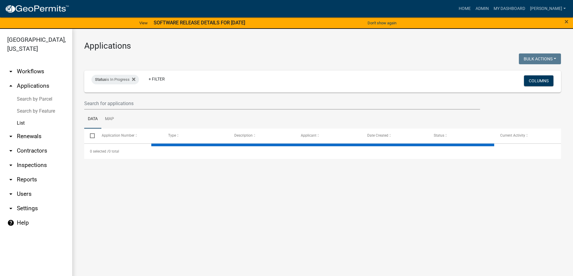
select select "3: 100"
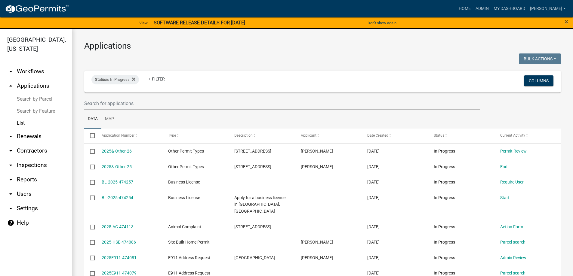
click at [26, 86] on link "arrow_drop_up Applications" at bounding box center [36, 86] width 72 height 14
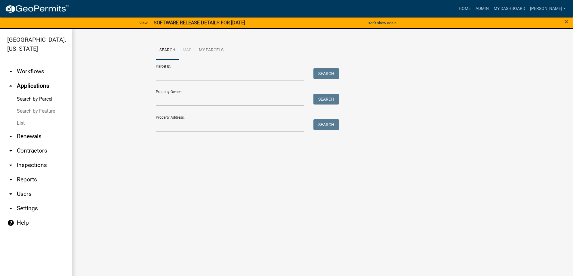
click at [42, 119] on link "List" at bounding box center [36, 123] width 72 height 12
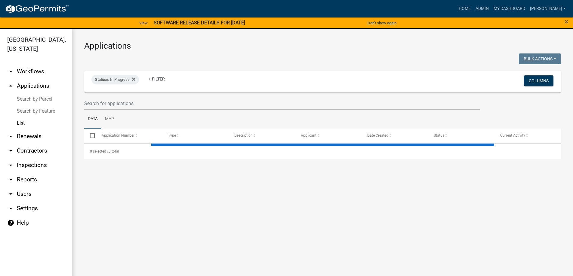
select select "3: 100"
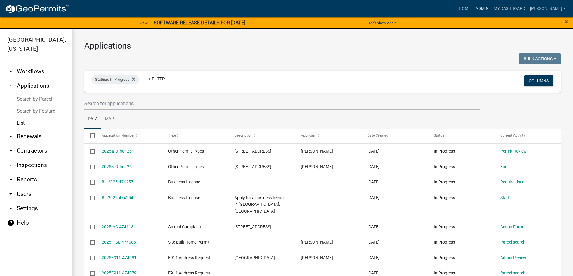
click at [491, 11] on link "Admin" at bounding box center [482, 8] width 18 height 11
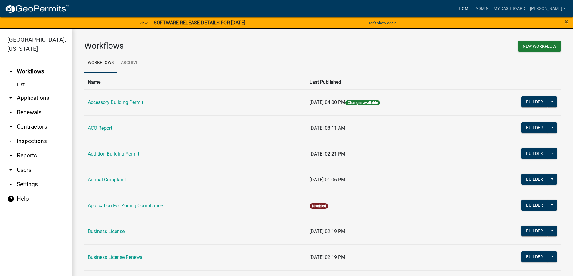
click at [473, 9] on link "Home" at bounding box center [464, 8] width 17 height 11
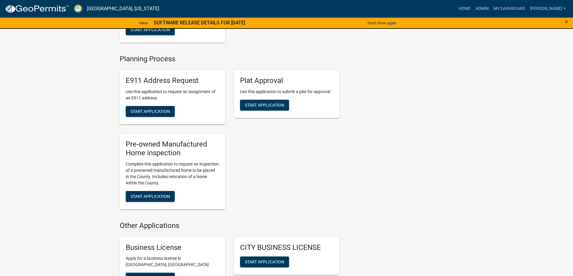
scroll to position [842, 0]
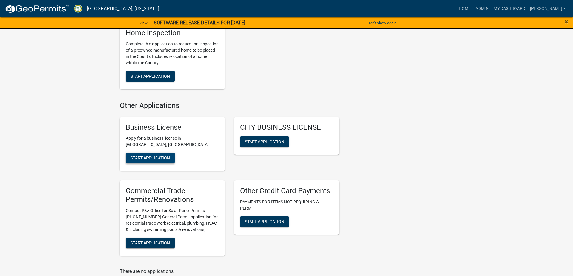
click at [136, 153] on button "Start Application" at bounding box center [150, 158] width 49 height 11
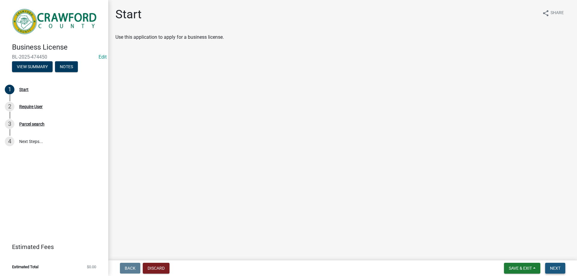
click at [549, 264] on button "Next" at bounding box center [555, 268] width 20 height 11
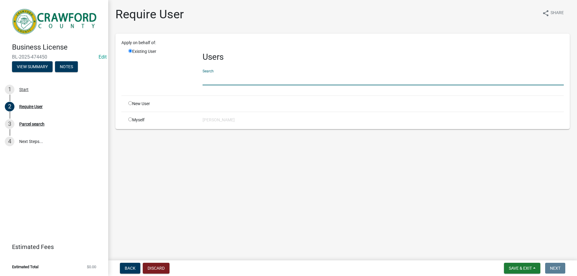
click at [231, 74] on input "text" at bounding box center [383, 79] width 361 height 12
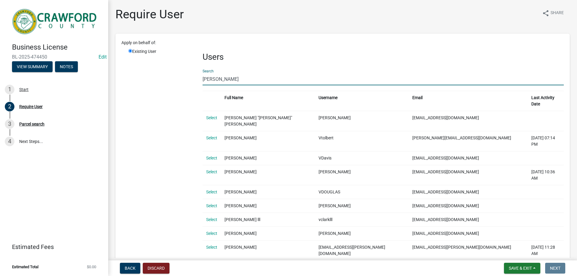
type input "[PERSON_NAME]"
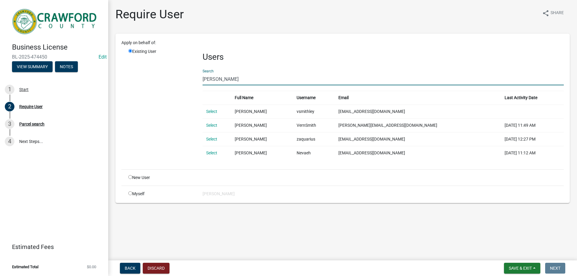
drag, startPoint x: 231, startPoint y: 81, endPoint x: 171, endPoint y: 77, distance: 60.3
click at [171, 77] on div "Existing User Users Search [PERSON_NAME] Full Name Username Email Last Activity…" at bounding box center [346, 106] width 445 height 116
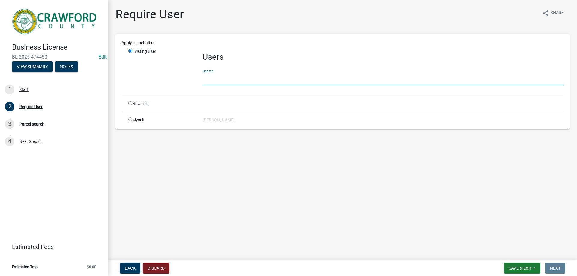
click at [150, 103] on div "New User" at bounding box center [161, 104] width 74 height 6
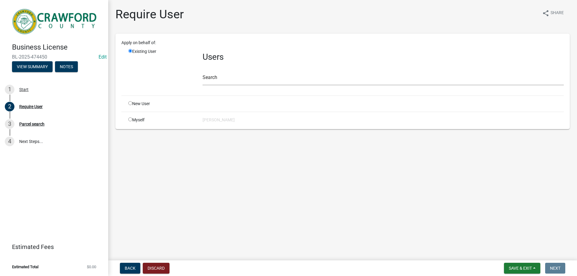
click at [137, 99] on div "Apply on behalf of: Existing User Users Search New User Myself [PERSON_NAME]" at bounding box center [342, 82] width 442 height 84
click at [134, 101] on div "New User" at bounding box center [161, 104] width 74 height 6
click at [130, 102] on input "radio" at bounding box center [130, 103] width 4 height 4
radio input "true"
radio input "false"
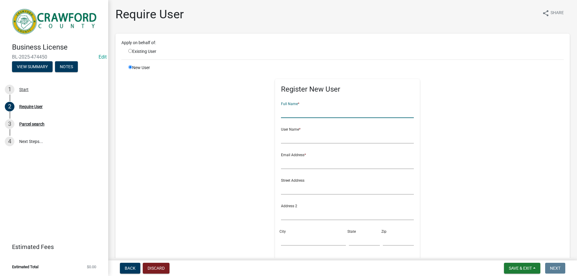
click at [324, 114] on input "text" at bounding box center [347, 112] width 133 height 12
click at [324, 114] on input "[PERSON_NAME]" at bounding box center [347, 112] width 133 height 12
type input "[PERSON_NAME]"
click at [308, 136] on input "text" at bounding box center [347, 137] width 133 height 12
click at [295, 165] on input "text" at bounding box center [347, 163] width 133 height 12
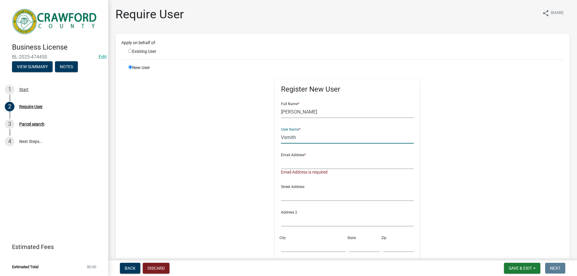
click at [281, 137] on input "Vsmith" at bounding box center [347, 137] width 133 height 12
type input "[PERSON_NAME]"
click at [304, 162] on input "text" at bounding box center [347, 163] width 133 height 12
click at [275, 201] on div "Register New User Full Name * [PERSON_NAME] User Name * [PERSON_NAME] Email Add…" at bounding box center [347, 200] width 145 height 242
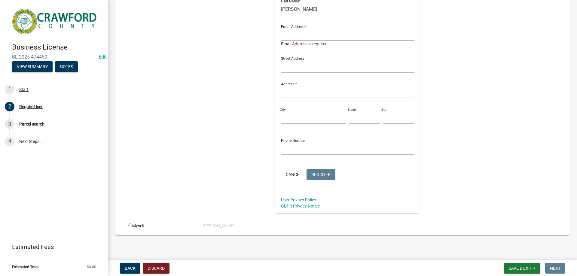
scroll to position [129, 0]
click at [309, 149] on input "text" at bounding box center [347, 148] width 133 height 12
type input "4789578233"
click at [286, 65] on input "text" at bounding box center [347, 66] width 133 height 12
click at [282, 34] on input "text" at bounding box center [347, 34] width 133 height 12
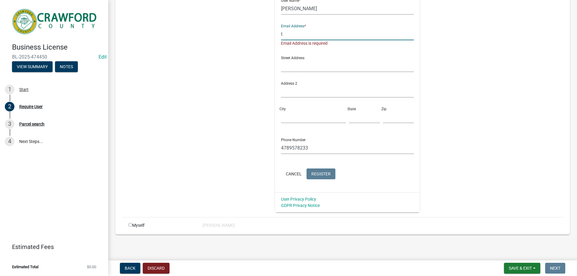
scroll to position [123, 0]
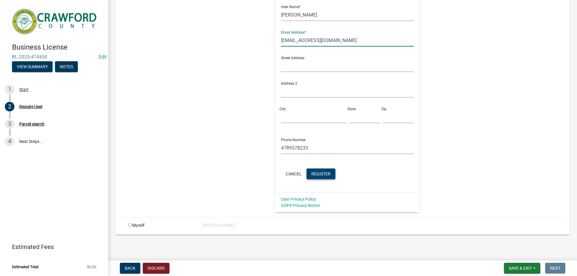
type input "[EMAIL_ADDRESS][DOMAIN_NAME]"
click at [326, 176] on span "Register" at bounding box center [320, 173] width 19 height 5
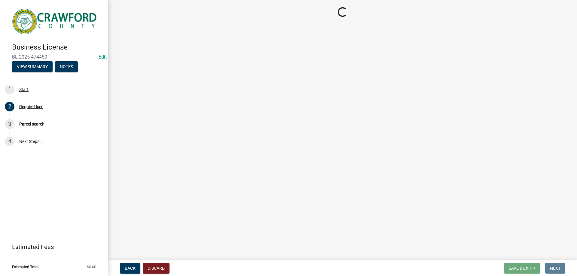
scroll to position [0, 0]
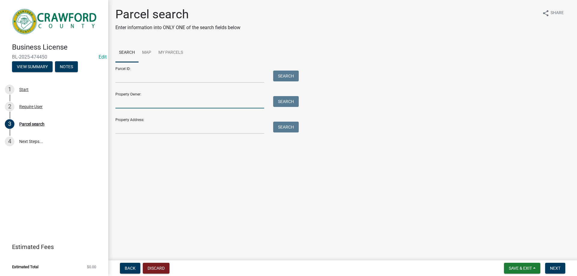
click at [130, 105] on input "Property Owner:" at bounding box center [189, 102] width 149 height 12
click at [119, 129] on input "Property Address:" at bounding box center [189, 128] width 149 height 12
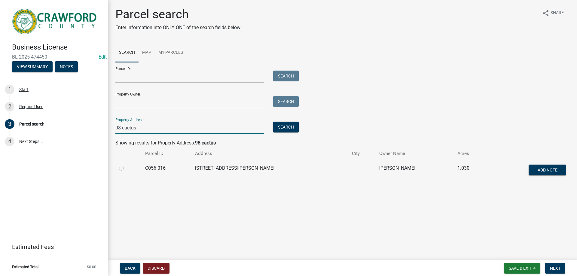
type input "98 cactus"
click at [126, 165] on label at bounding box center [126, 165] width 0 height 0
click at [126, 168] on 016 "radio" at bounding box center [128, 167] width 4 height 4
radio 016 "true"
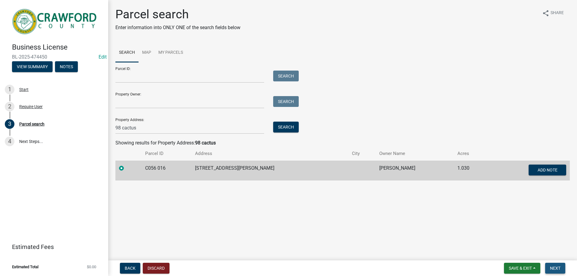
click at [554, 270] on span "Next" at bounding box center [555, 268] width 11 height 5
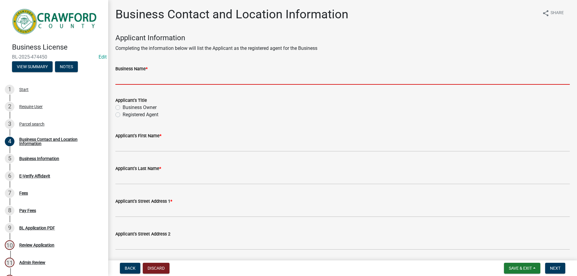
click at [132, 83] on input "Business Name *" at bounding box center [342, 78] width 454 height 12
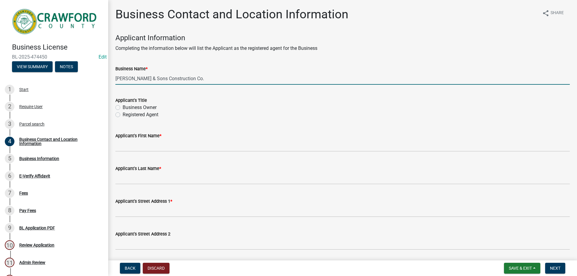
type input "[PERSON_NAME] & Sons Construction Co."
click at [114, 109] on div "Applicant's Title Business Owner Registered Agent" at bounding box center [342, 104] width 463 height 29
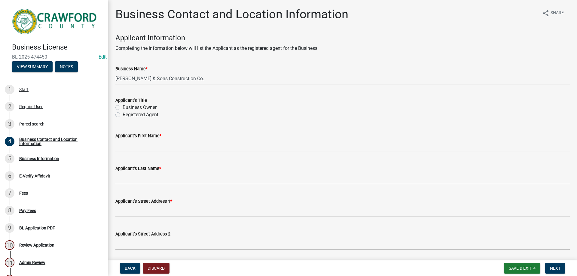
click at [123, 108] on label "Business Owner" at bounding box center [140, 107] width 34 height 7
click at [123, 108] on input "Business Owner" at bounding box center [125, 106] width 4 height 4
radio input "true"
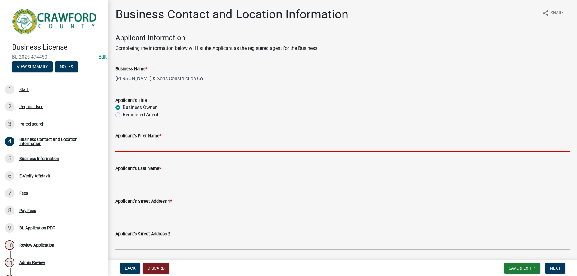
click at [127, 149] on input "Applicant's First Name *" at bounding box center [342, 145] width 454 height 12
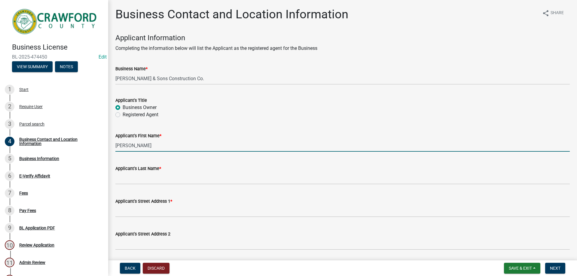
type input "[PERSON_NAME]"
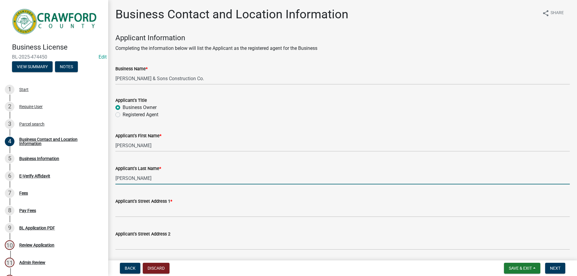
type input "[PERSON_NAME]"
click at [153, 218] on wm-data-entity-input "Applicant's Street Address 1 *" at bounding box center [342, 205] width 454 height 33
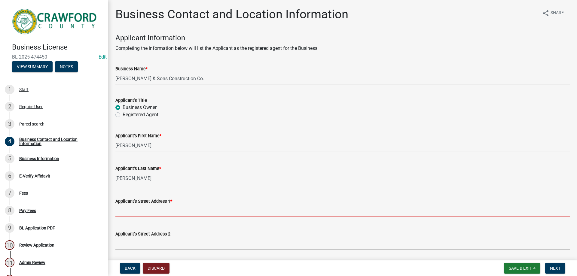
click at [151, 212] on input "Applicant's Street Address 1 *" at bounding box center [342, 211] width 454 height 12
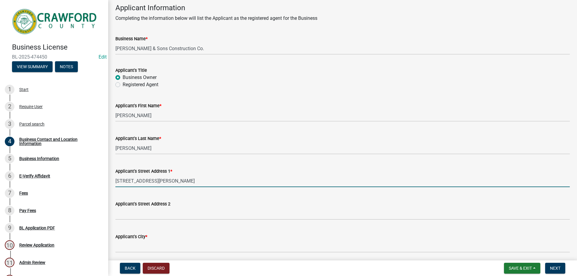
scroll to position [90, 0]
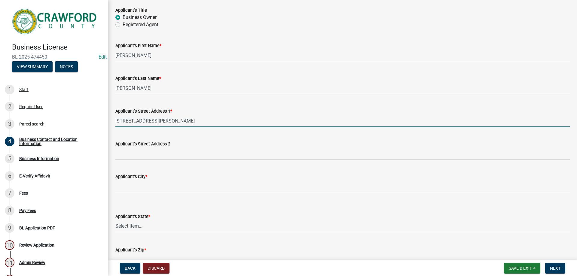
type input "[STREET_ADDRESS][PERSON_NAME]"
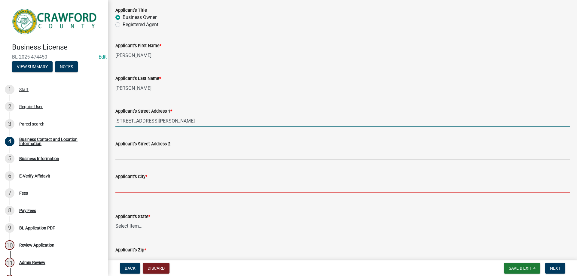
click at [122, 184] on input "Applicant's City *" at bounding box center [342, 186] width 454 height 12
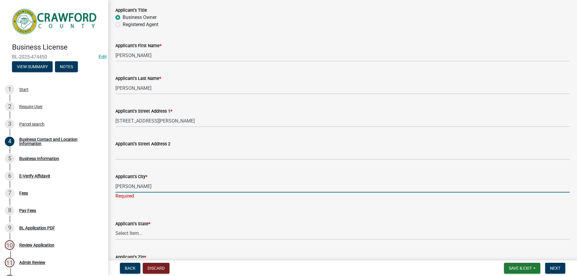
type input "[PERSON_NAME]"
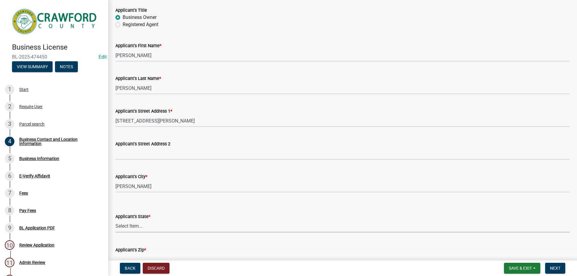
scroll to position [150, 0]
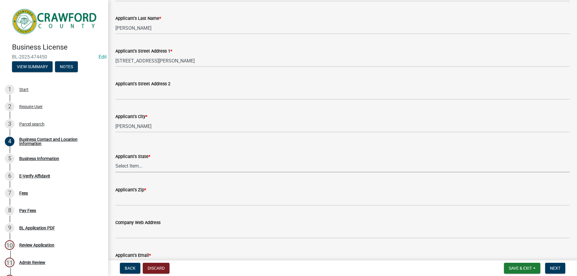
click at [143, 164] on select "Select Item... [US_STATE] [US_STATE] [US_STATE] [US_STATE] [US_STATE] [US_STATE…" at bounding box center [342, 166] width 454 height 12
select select "GA"
click at [115, 160] on select "Select Item... [US_STATE] [US_STATE] [US_STATE] [US_STATE] [US_STATE] [US_STATE…" at bounding box center [342, 166] width 454 height 12
click at [160, 205] on wm-data-entity-input "Applicant's Zip *" at bounding box center [342, 194] width 454 height 33
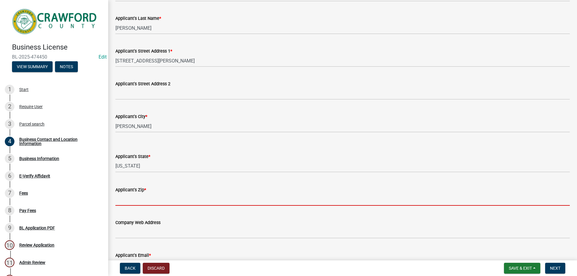
click at [160, 200] on input "Applicant's Zip *" at bounding box center [342, 200] width 454 height 12
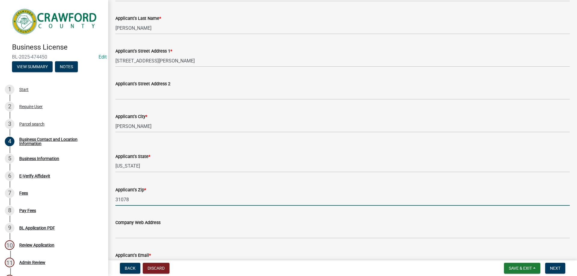
type input "31078"
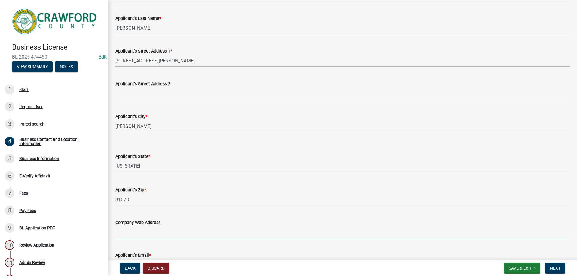
click at [308, 229] on input "Company Web Address" at bounding box center [342, 232] width 454 height 12
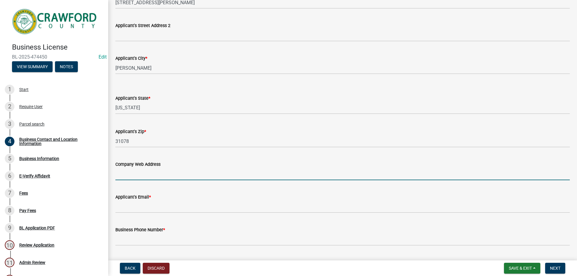
scroll to position [210, 0]
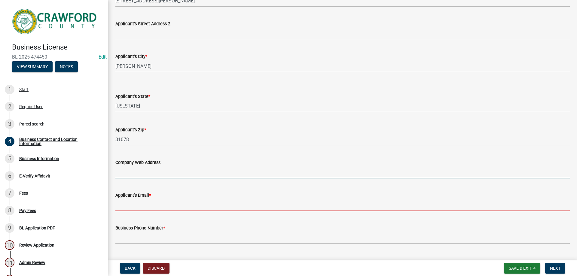
click at [169, 203] on input "Applicant's Email *" at bounding box center [342, 205] width 454 height 12
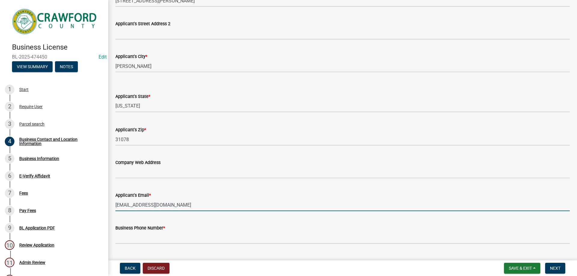
type input "[EMAIL_ADDRESS][DOMAIN_NAME]"
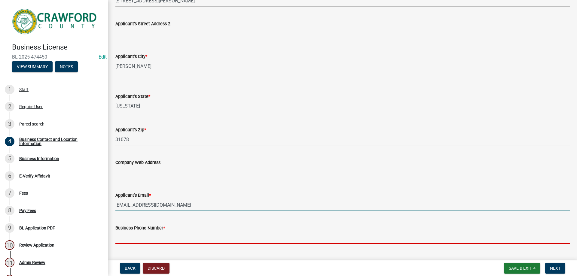
click at [169, 235] on input "Business Phone Number *" at bounding box center [342, 238] width 454 height 12
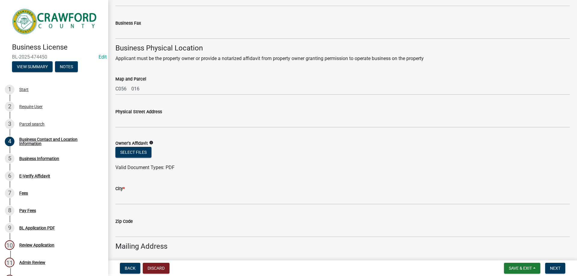
scroll to position [451, 0]
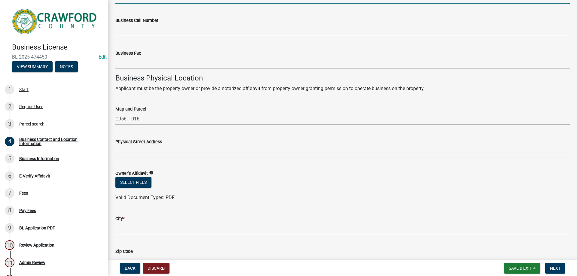
type input "4789578233"
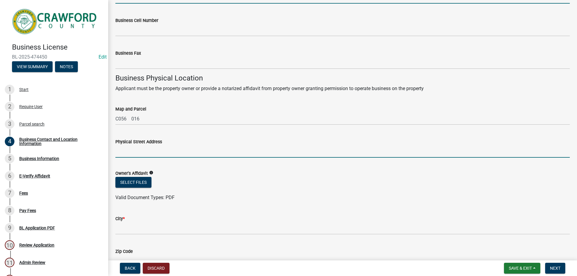
click at [137, 151] on input "Physical Street Address" at bounding box center [342, 151] width 454 height 12
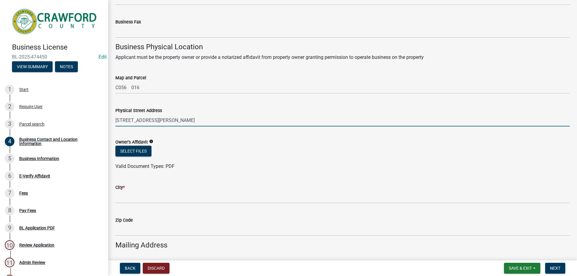
scroll to position [511, 0]
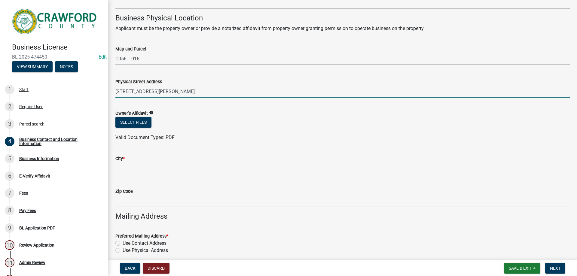
type input "[STREET_ADDRESS][PERSON_NAME]"
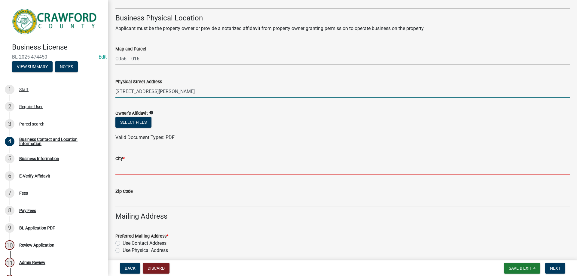
click at [141, 172] on input "City *" at bounding box center [342, 168] width 454 height 12
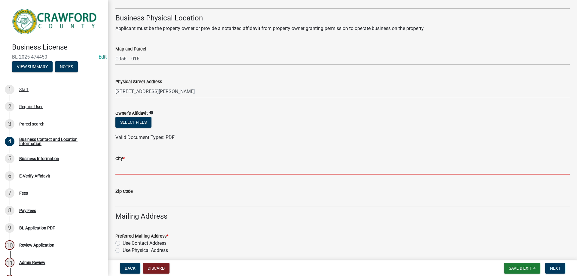
type input "[PERSON_NAME]"
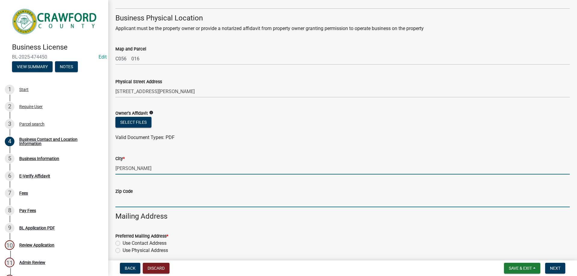
type input "31078"
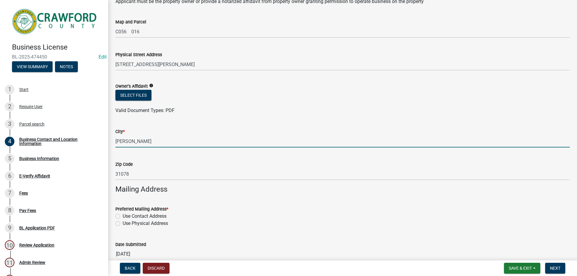
scroll to position [568, 0]
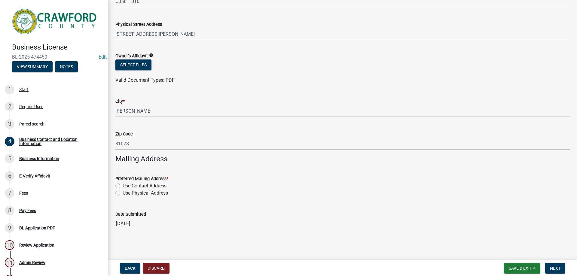
click at [118, 191] on div "Use Physical Address" at bounding box center [342, 193] width 454 height 7
click at [123, 192] on label "Use Physical Address" at bounding box center [145, 193] width 45 height 7
click at [123, 192] on input "Use Physical Address" at bounding box center [125, 192] width 4 height 4
radio input "true"
click at [550, 271] on button "Next" at bounding box center [555, 268] width 20 height 11
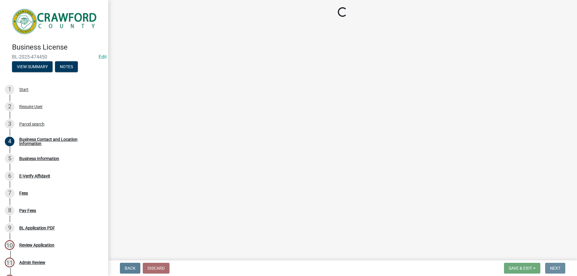
scroll to position [0, 0]
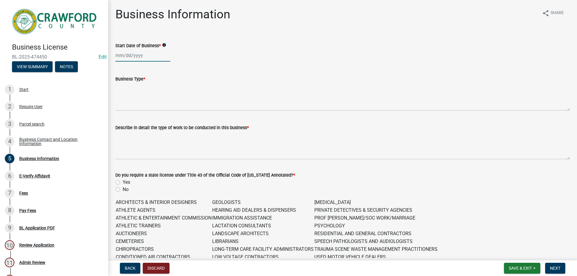
click at [137, 59] on div at bounding box center [142, 55] width 55 height 12
select select "9"
select select "2025"
click at [134, 67] on select "Jan Feb Mar Apr May Jun [DATE] Aug Sep Oct Nov Dec" at bounding box center [139, 68] width 24 height 9
select select "1"
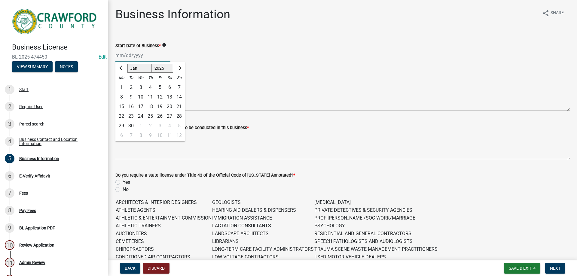
click at [127, 64] on select "Jan Feb Mar Apr May Jun [DATE] Aug Sep Oct Nov Dec" at bounding box center [139, 68] width 24 height 9
click at [142, 87] on div "1" at bounding box center [141, 88] width 10 height 10
type input "[DATE]"
click at [143, 57] on div "[DATE]" at bounding box center [142, 55] width 55 height 12
click at [159, 66] on select "1525 1526 1527 1528 1529 1530 1531 1532 1533 1534 1535 1536 1537 1538 1539 1540…" at bounding box center [163, 68] width 22 height 9
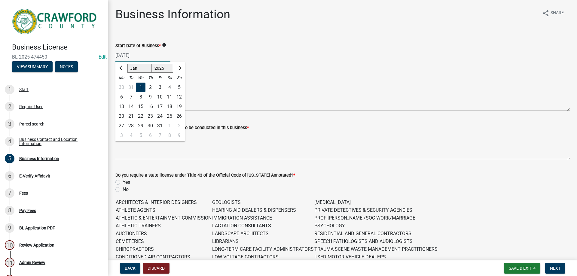
select select "2024"
click at [152, 64] on select "1525 1526 1527 1528 1529 1530 1531 1532 1533 1534 1535 1536 1537 1538 1539 1540…" at bounding box center [163, 68] width 22 height 9
click at [208, 60] on div "[DATE] [PERSON_NAME] Apr May Jun [DATE] Aug Sep Oct Nov [DATE] 1525 1526 1527 1…" at bounding box center [342, 55] width 454 height 12
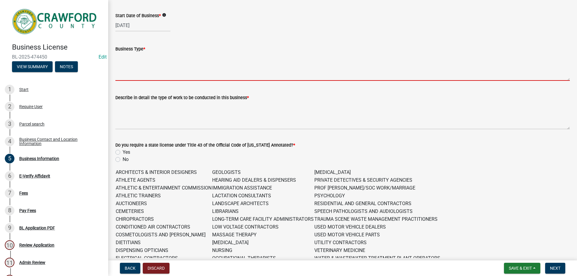
click at [159, 73] on textarea "Business Type *" at bounding box center [342, 67] width 454 height 28
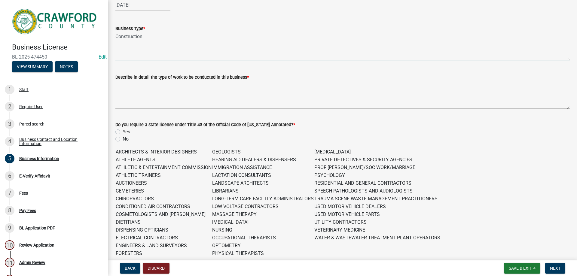
scroll to position [60, 0]
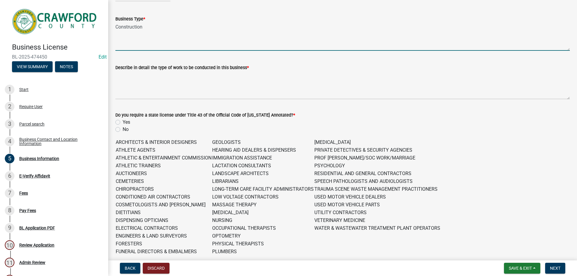
type textarea "Construction"
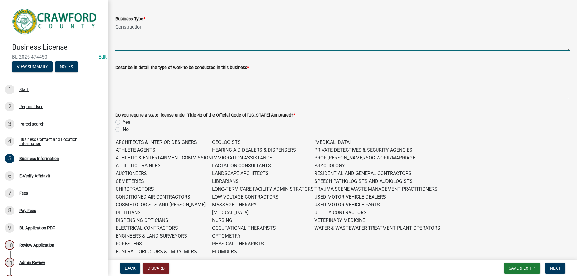
click at [151, 92] on textarea "Describe in detail the type of work to be conducted in this business *" at bounding box center [342, 85] width 454 height 28
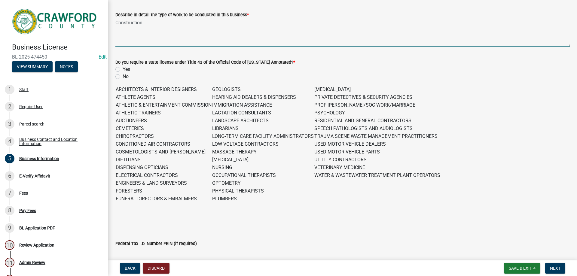
scroll to position [120, 0]
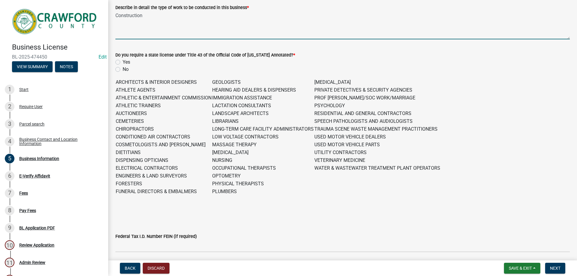
type textarea "Construction"
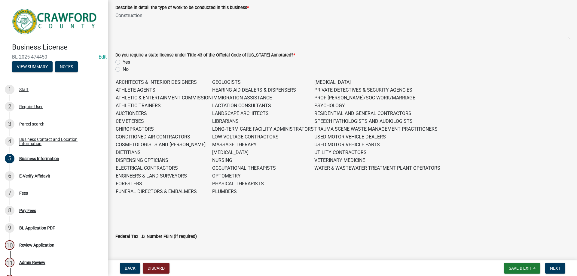
click at [121, 69] on div "No" at bounding box center [342, 69] width 454 height 7
click at [123, 69] on label "No" at bounding box center [126, 69] width 6 height 7
click at [123, 69] on input "No" at bounding box center [125, 68] width 4 height 4
radio input "true"
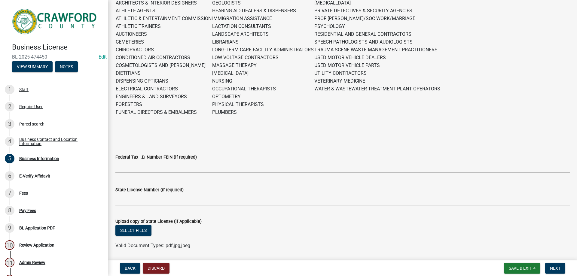
scroll to position [220, 0]
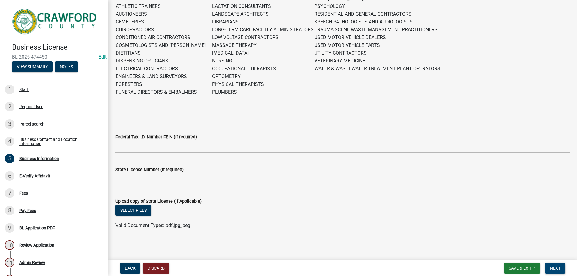
click at [550, 267] on span "Next" at bounding box center [555, 268] width 11 height 5
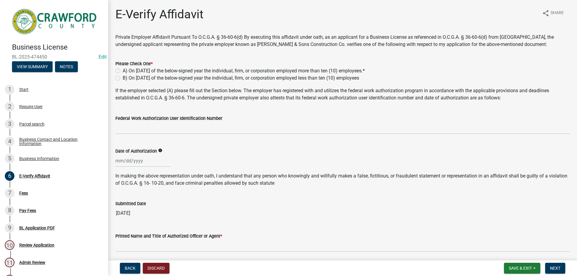
click at [123, 79] on label "B) On [DATE] of the below-signed year the individual, firm, or corporation empl…" at bounding box center [241, 78] width 237 height 7
click at [123, 78] on input "B) On [DATE] of the below-signed year the individual, firm, or corporation empl…" at bounding box center [125, 77] width 4 height 4
radio input "true"
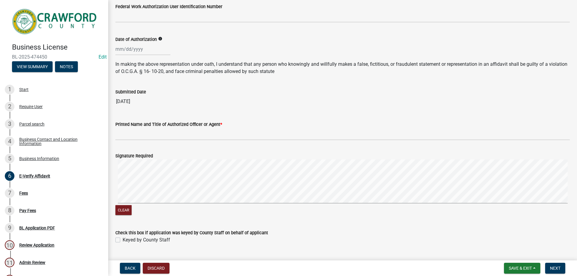
scroll to position [120, 0]
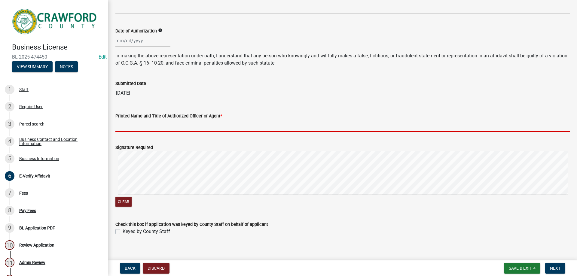
click at [195, 125] on input "Printed Name and Title of Authorized Officer or Agent *" at bounding box center [342, 126] width 454 height 12
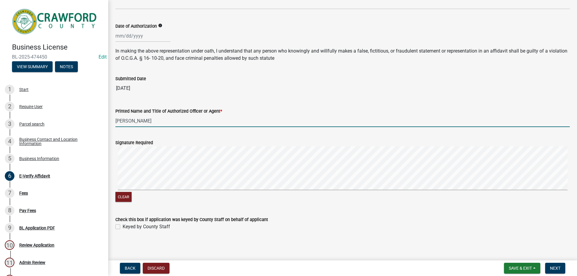
scroll to position [126, 0]
type input "[PERSON_NAME]"
click at [123, 227] on label "Keyed by County Staff" at bounding box center [146, 225] width 47 height 7
click at [123, 226] on input "Keyed by County Staff" at bounding box center [125, 224] width 4 height 4
checkbox input "true"
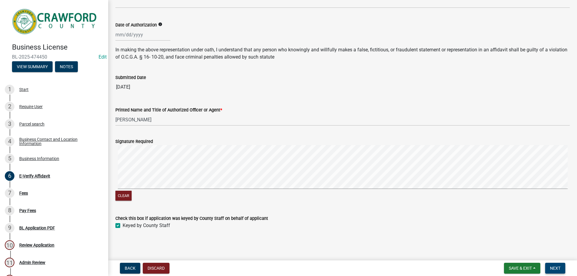
click at [554, 268] on span "Next" at bounding box center [555, 268] width 11 height 5
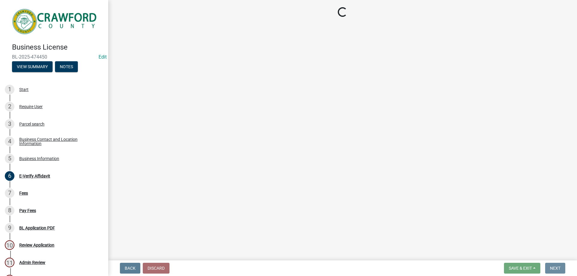
scroll to position [0, 0]
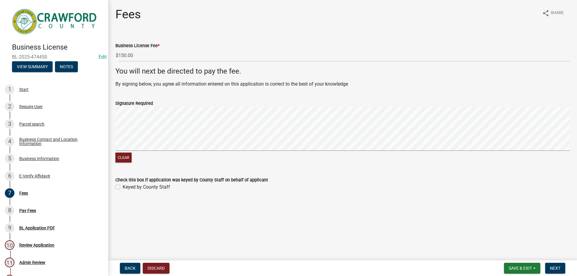
click at [120, 191] on wm-data-entity-input "Check this box if application was keyed by County Staff on behalf of applicant …" at bounding box center [342, 182] width 454 height 27
click at [123, 188] on label "Keyed by County Staff" at bounding box center [146, 187] width 47 height 7
click at [123, 188] on input "Keyed by County Staff" at bounding box center [125, 186] width 4 height 4
checkbox input "true"
click at [553, 265] on button "Next" at bounding box center [555, 268] width 20 height 11
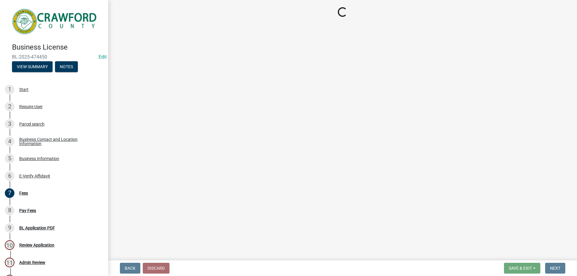
select select "3: 3"
